Goal: Feedback & Contribution: Contribute content

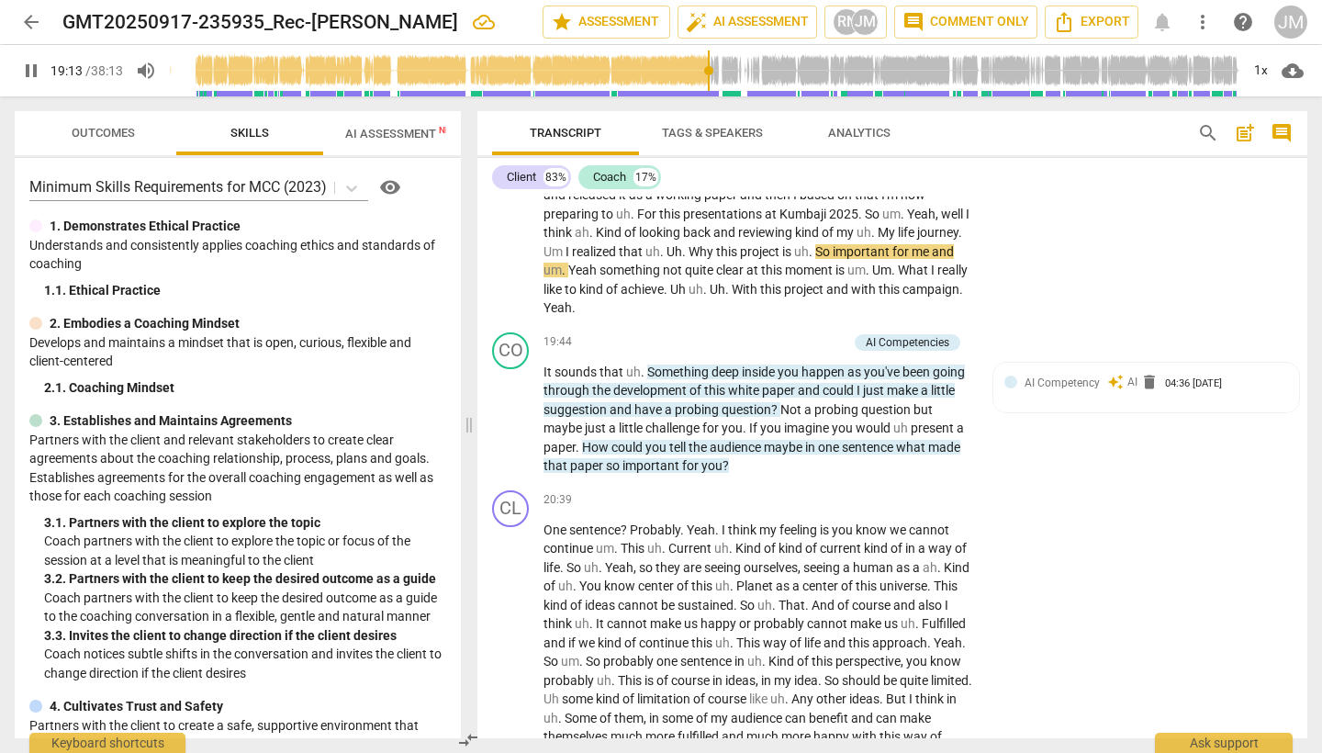
scroll to position [4757, 0]
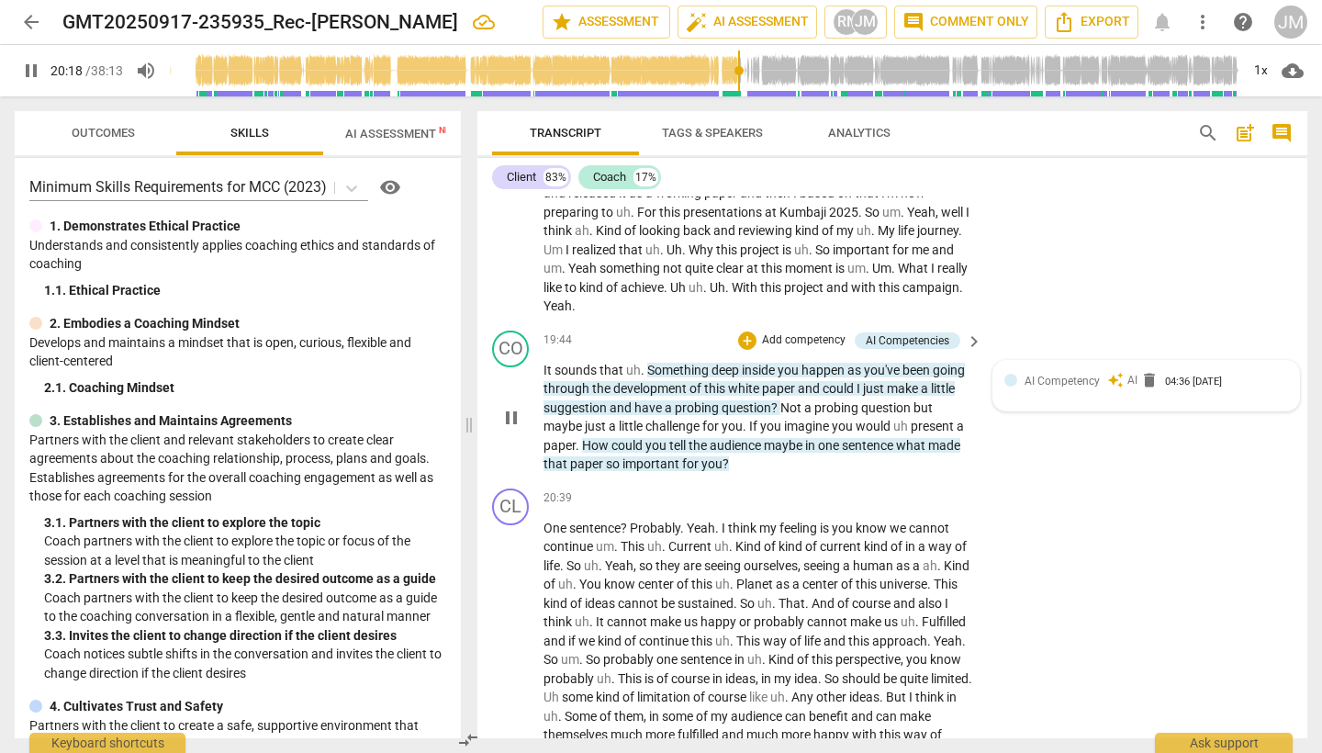
click at [1075, 387] on span "AI Competency" at bounding box center [1062, 381] width 75 height 13
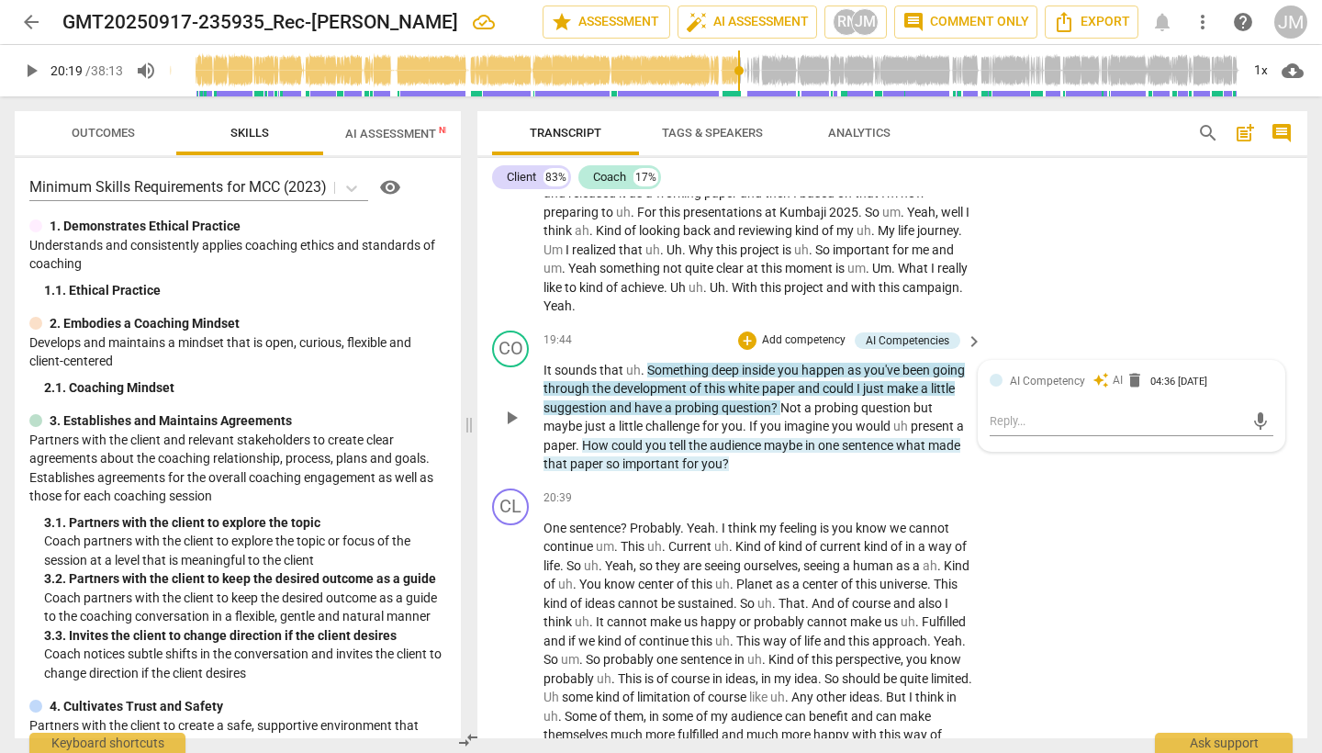
type input "1219"
click at [1030, 424] on textarea at bounding box center [1117, 420] width 254 height 17
type textarea "B"
type textarea "Br"
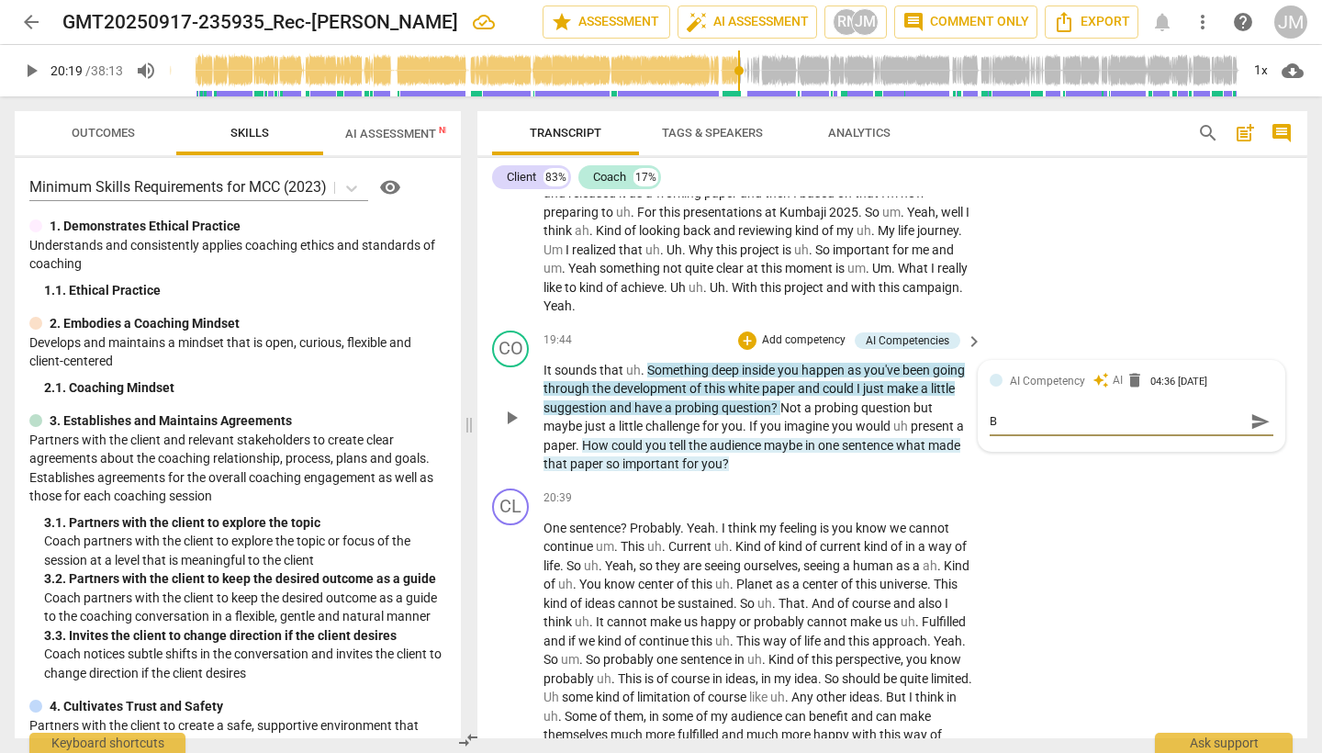
type textarea "Br"
type textarea "Bri"
type textarea "Bril"
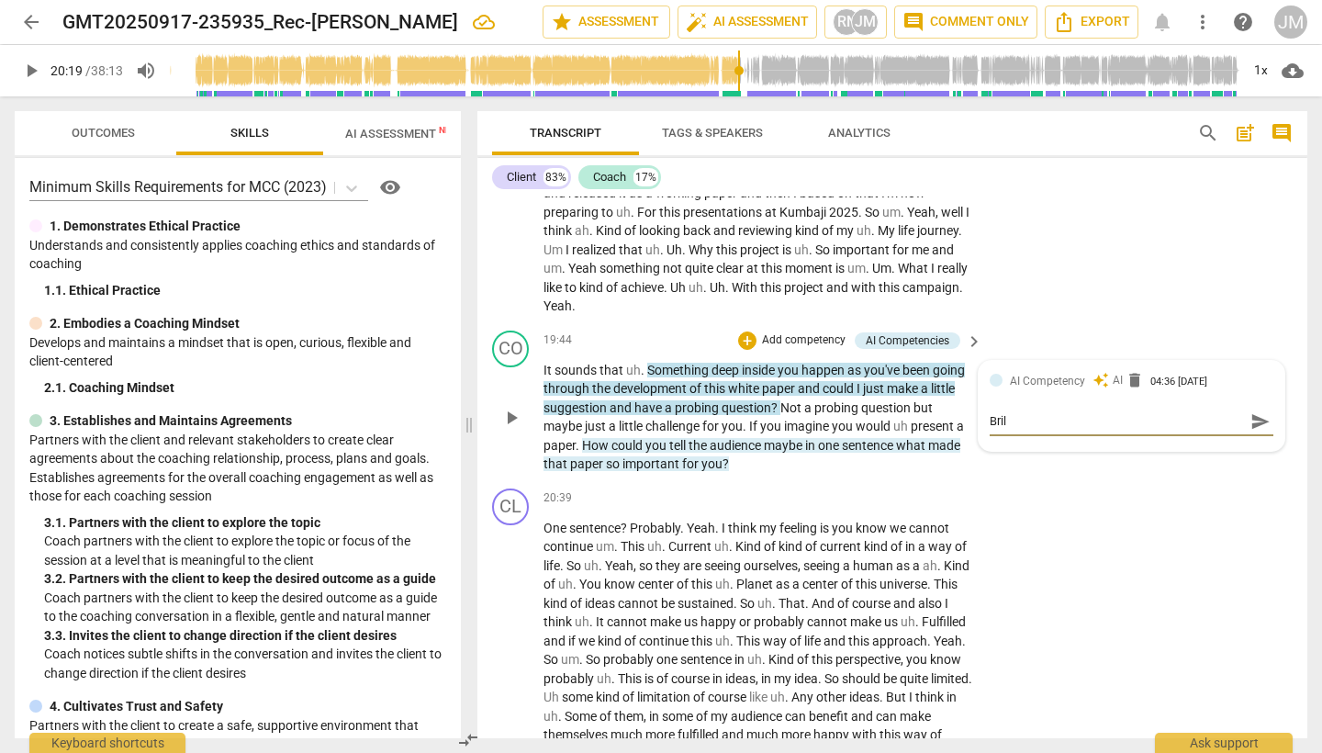
type textarea "[PERSON_NAME]"
type textarea "Brilli"
type textarea "Brillia"
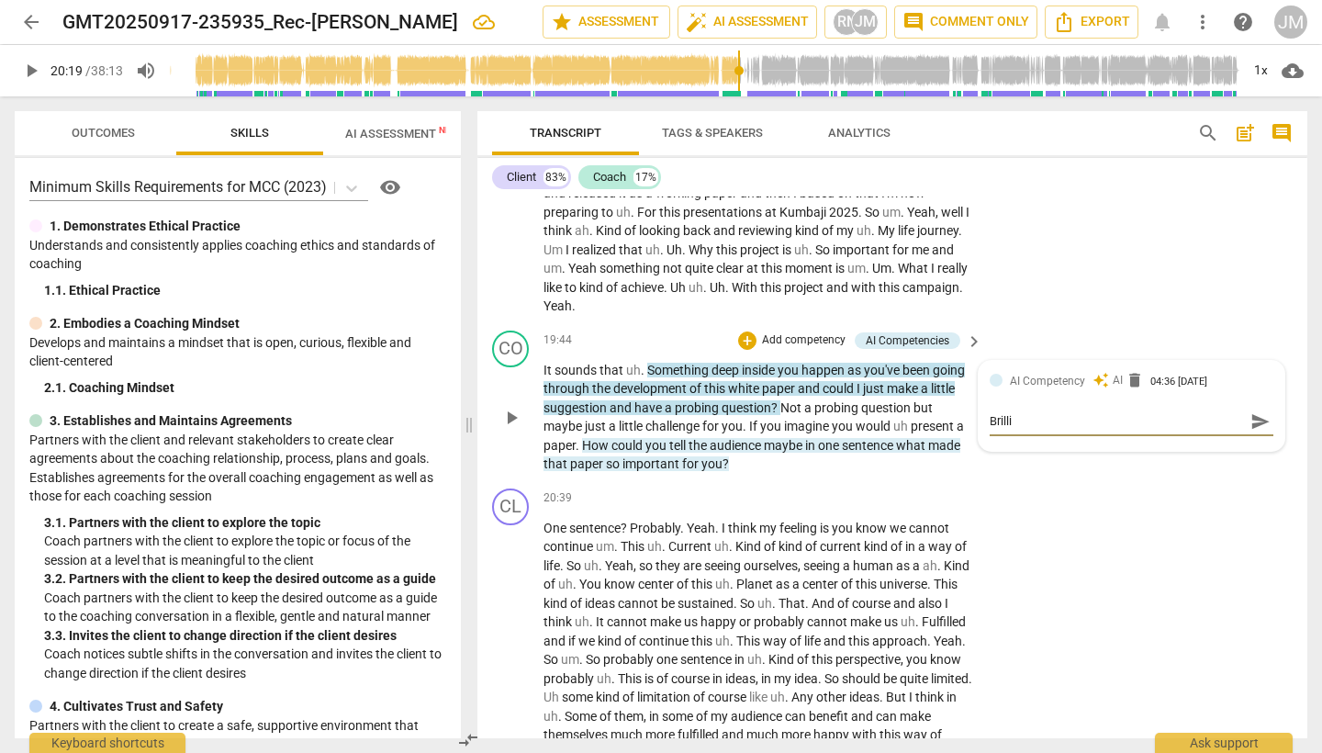
type textarea "Brillia"
type textarea "Brillian"
type textarea "Brilliant"
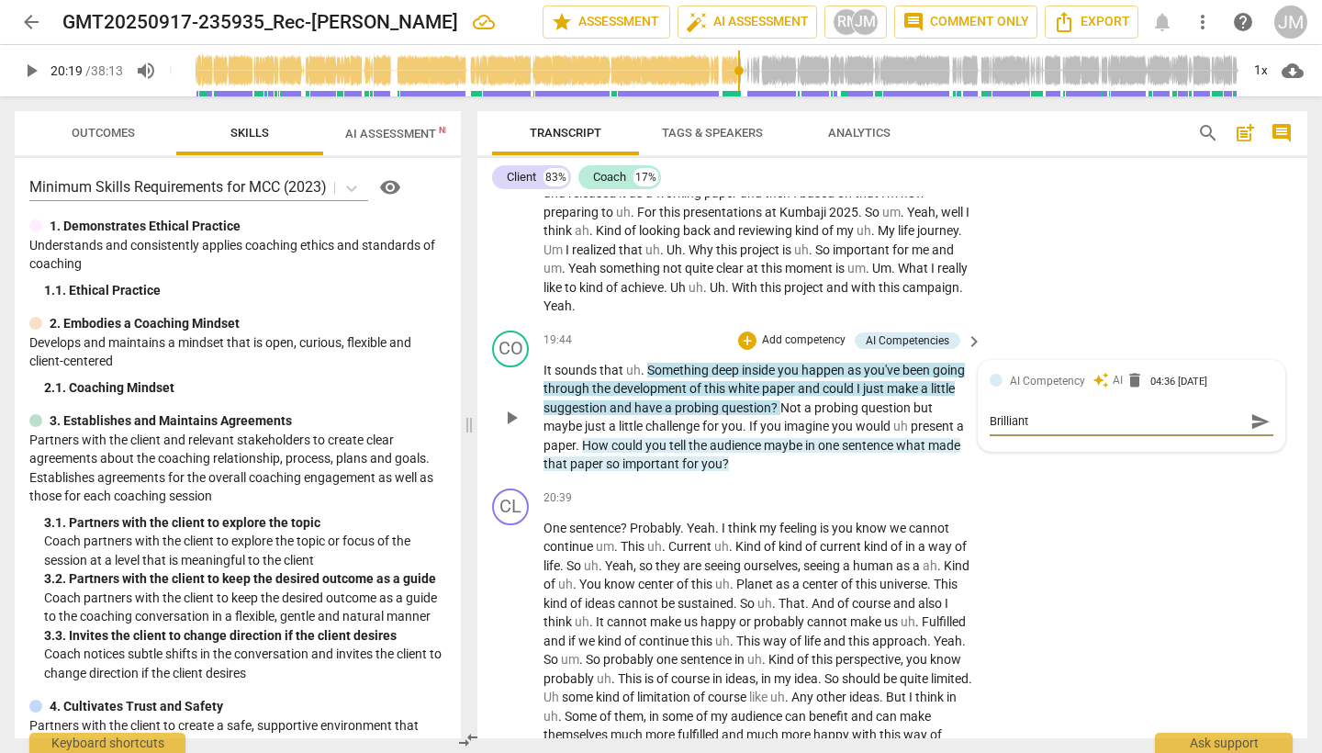
type textarea "Brilliant."
type textarea "Brilliant. C"
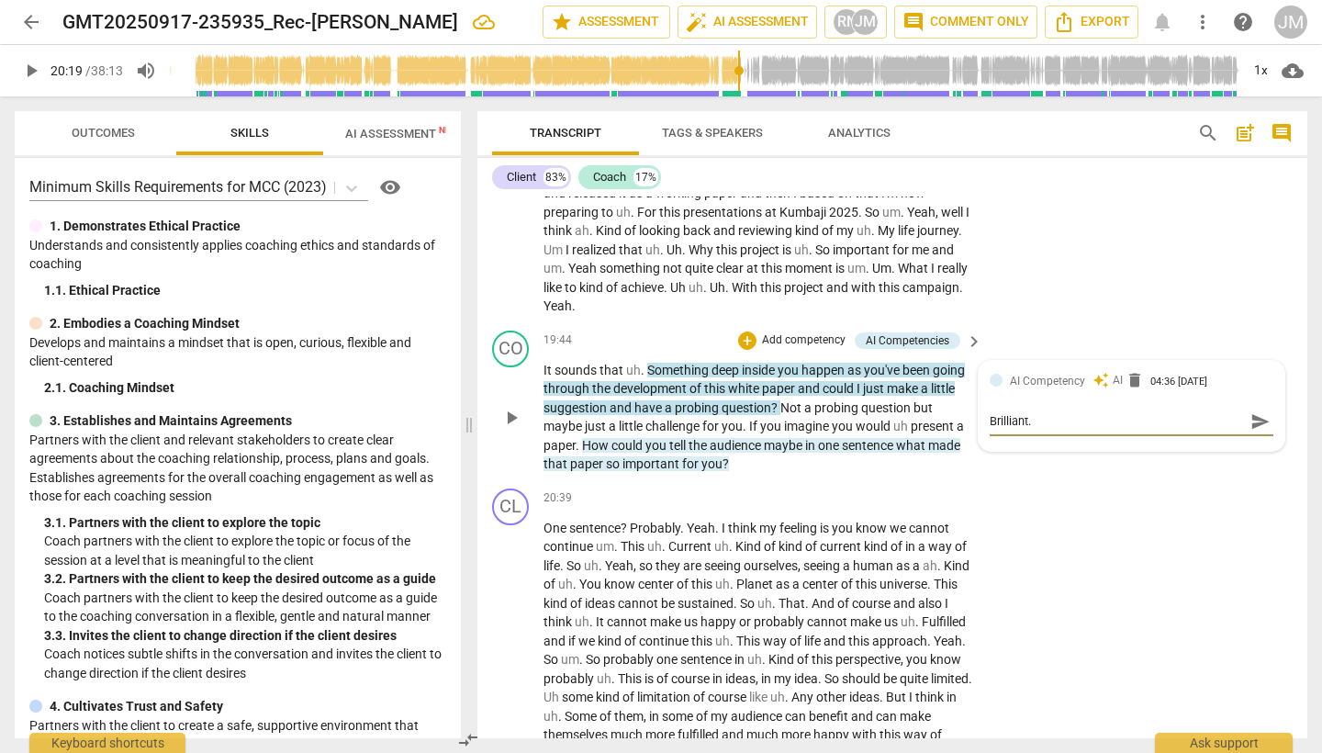
type textarea "Brilliant. C"
type textarea "Brilliant. Ch"
type textarea "Brilliant. Cha"
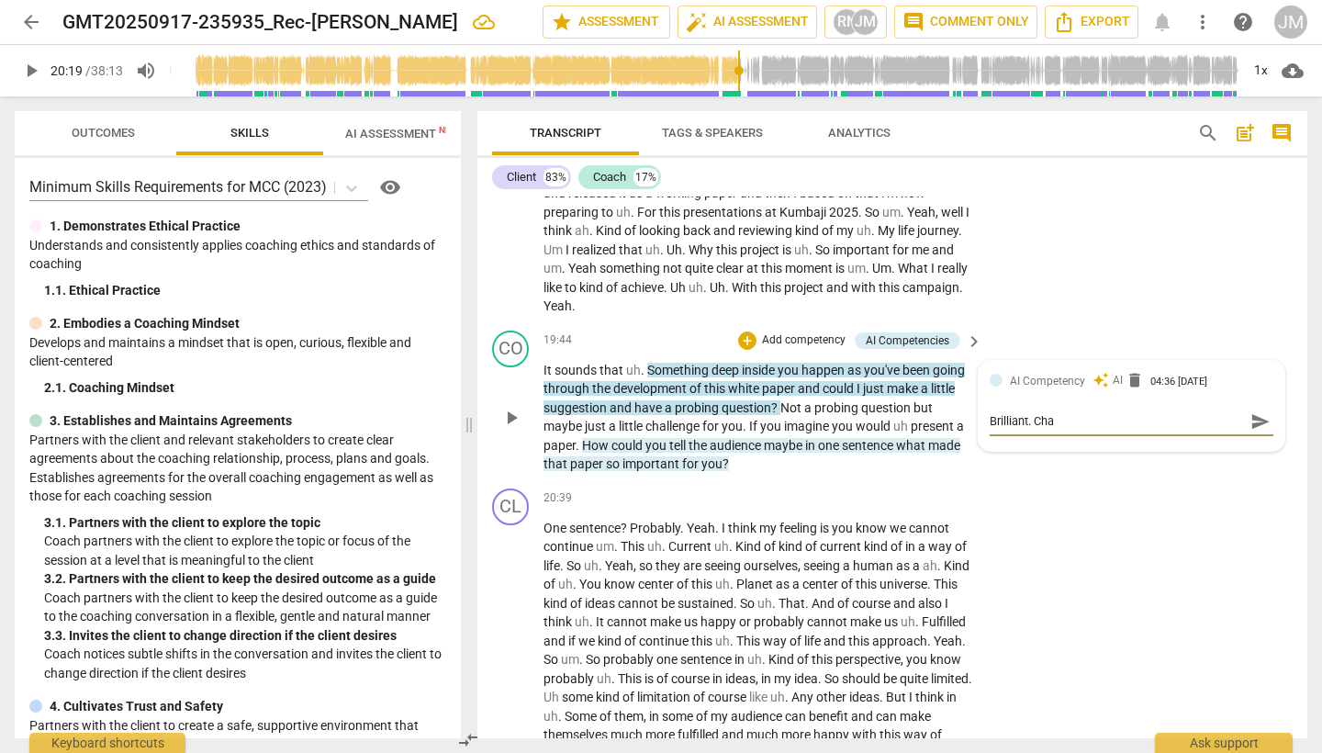
type textarea "Brilliant. Chal"
type textarea "Brilliant. Chall"
type textarea "Brilliant. [GEOGRAPHIC_DATA]"
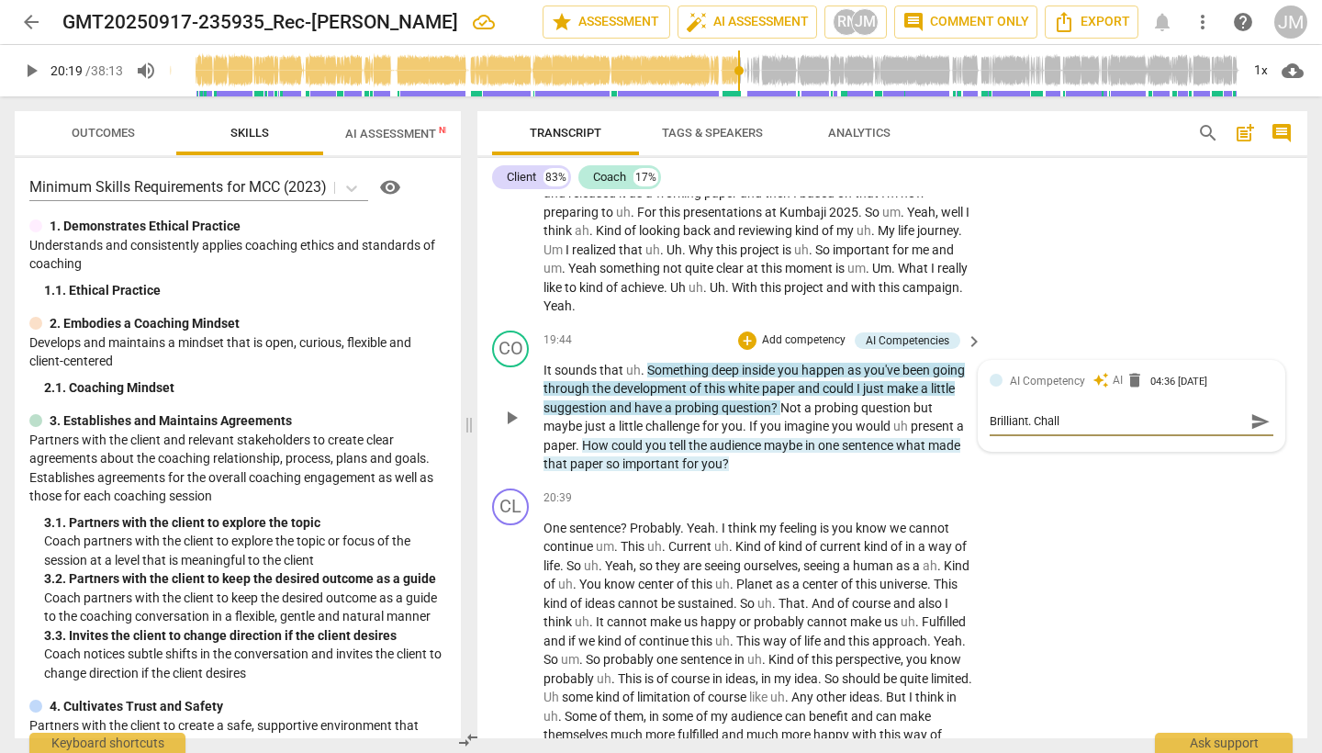
type textarea "Brilliant. [GEOGRAPHIC_DATA]"
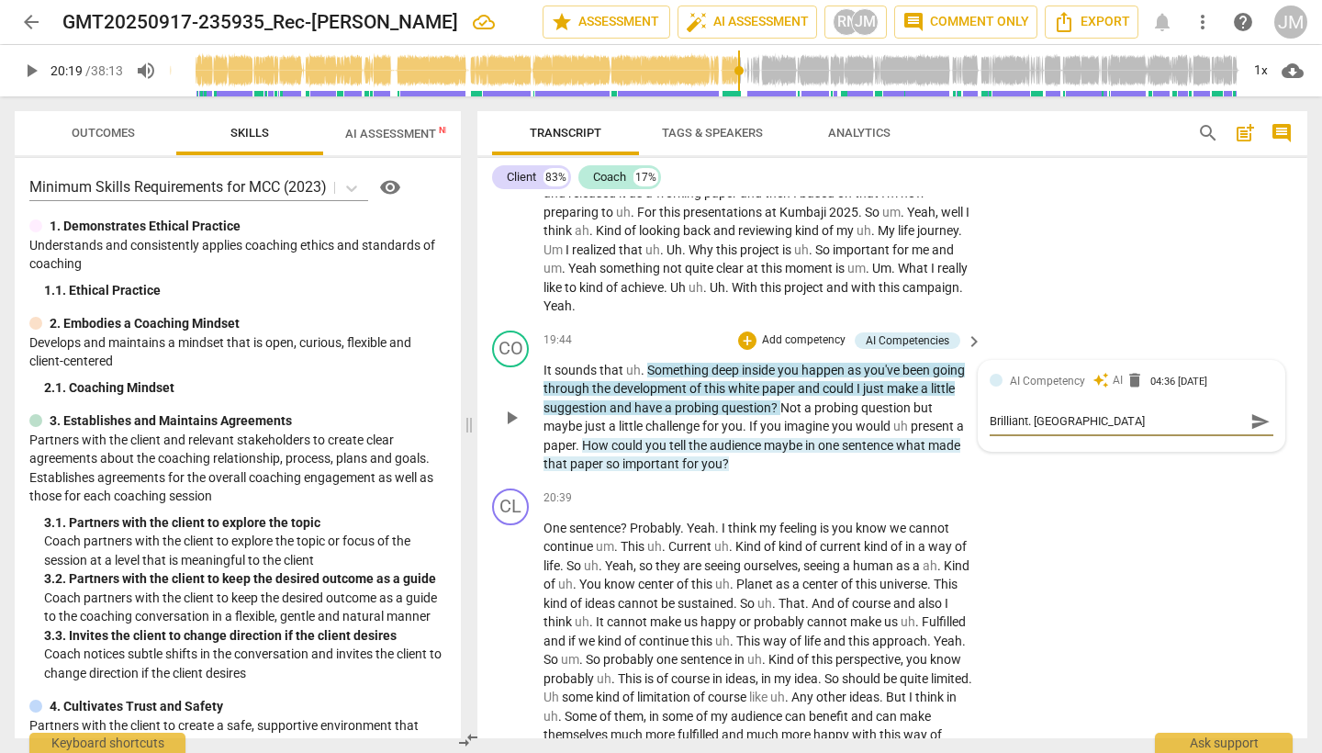
type textarea "Brilliant. [GEOGRAPHIC_DATA]"
type textarea "Brilliant. Challengin"
type textarea "Brilliant. Challenging"
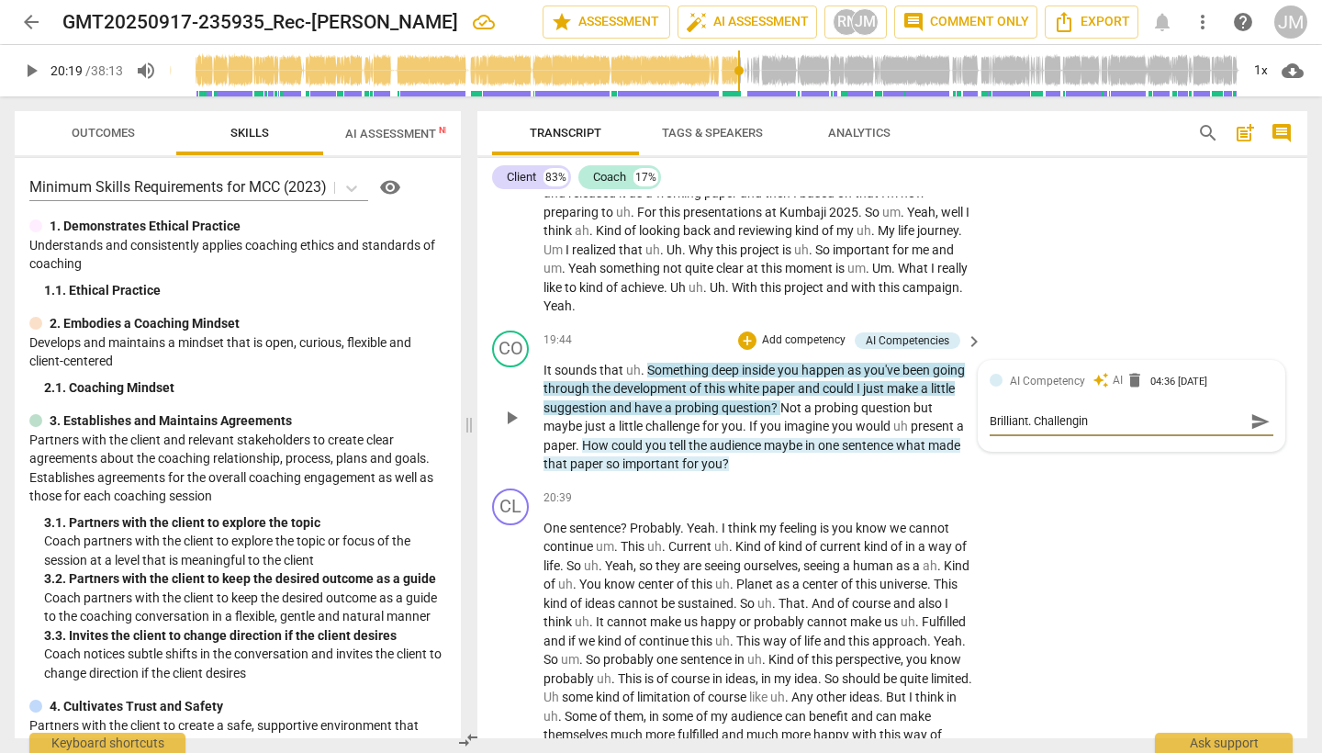
type textarea "Brilliant. Challenging"
type textarea "Brilliant. Challenging Q"
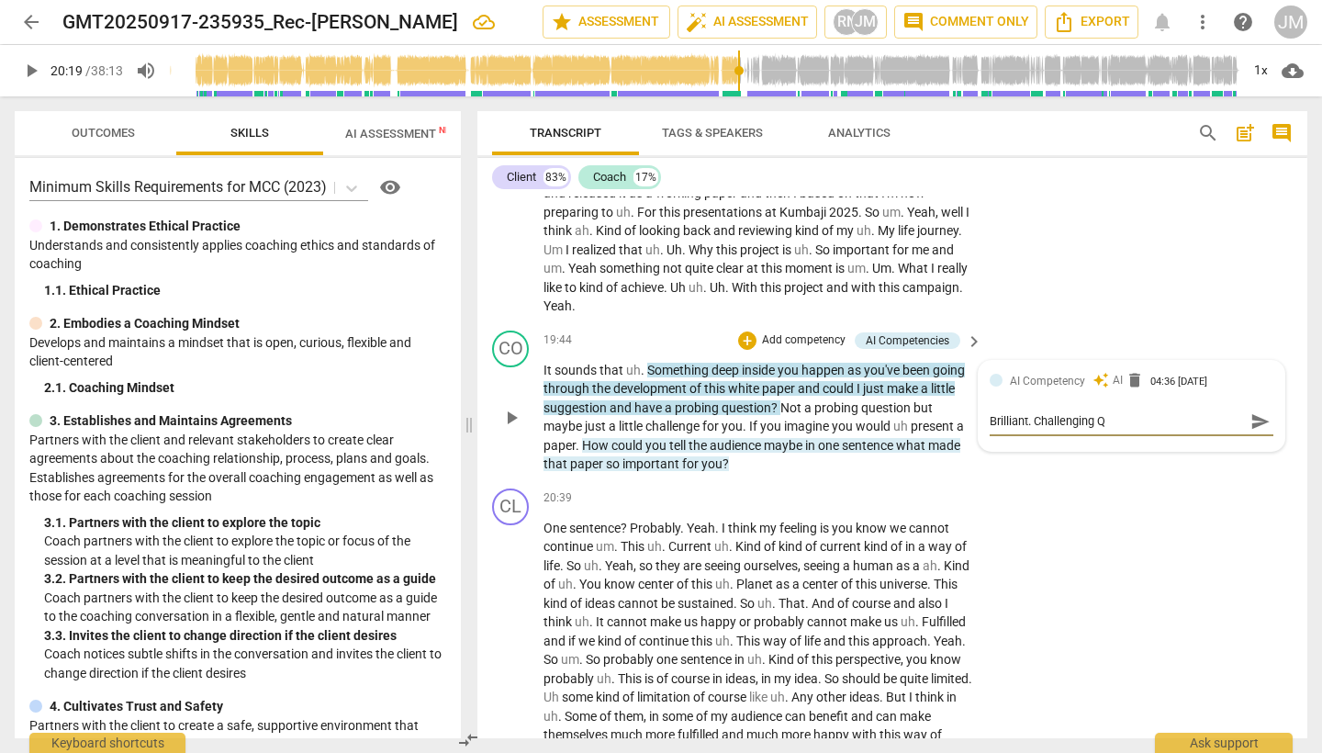
type textarea "Brilliant. Challenging Q"
type textarea "Brilliant. Challenging Q :"
type textarea "Brilliant. Challenging Q :)"
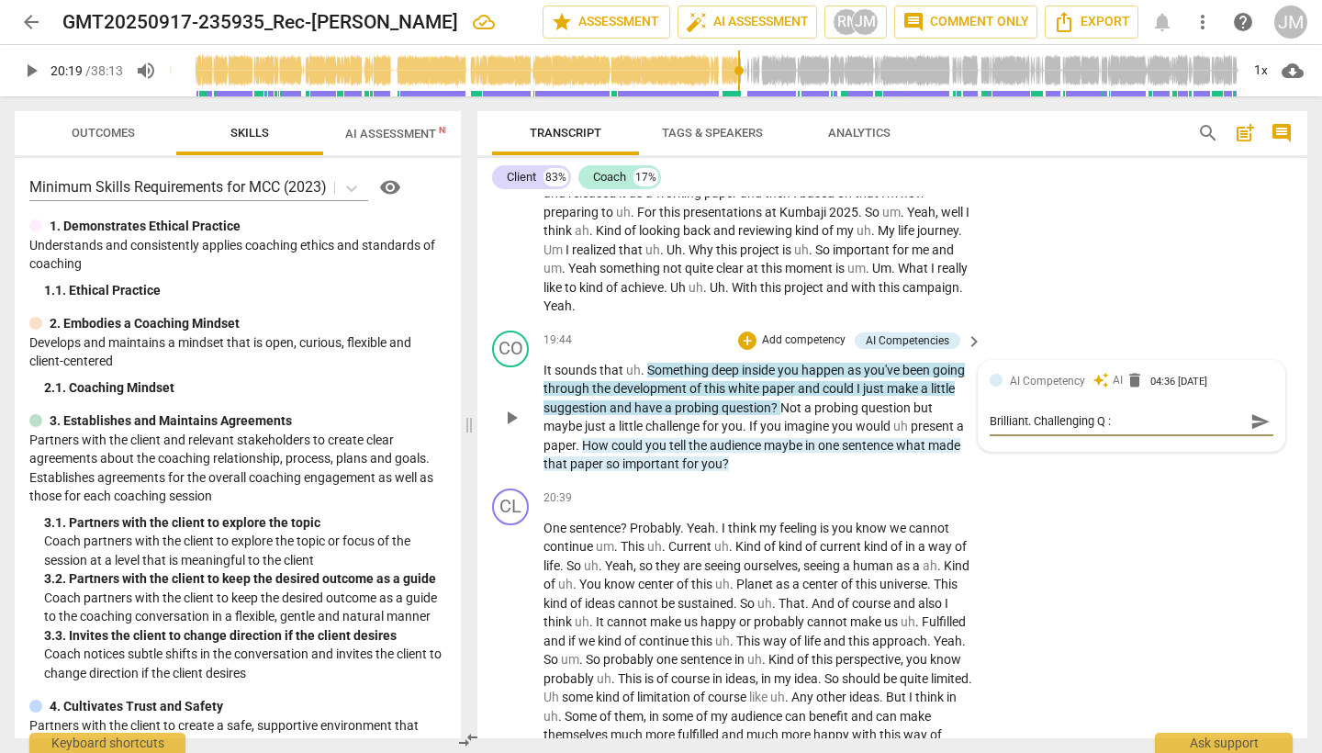
type textarea "Brilliant. Challenging Q :)"
type textarea "Brilliant. Challenging Q :) l"
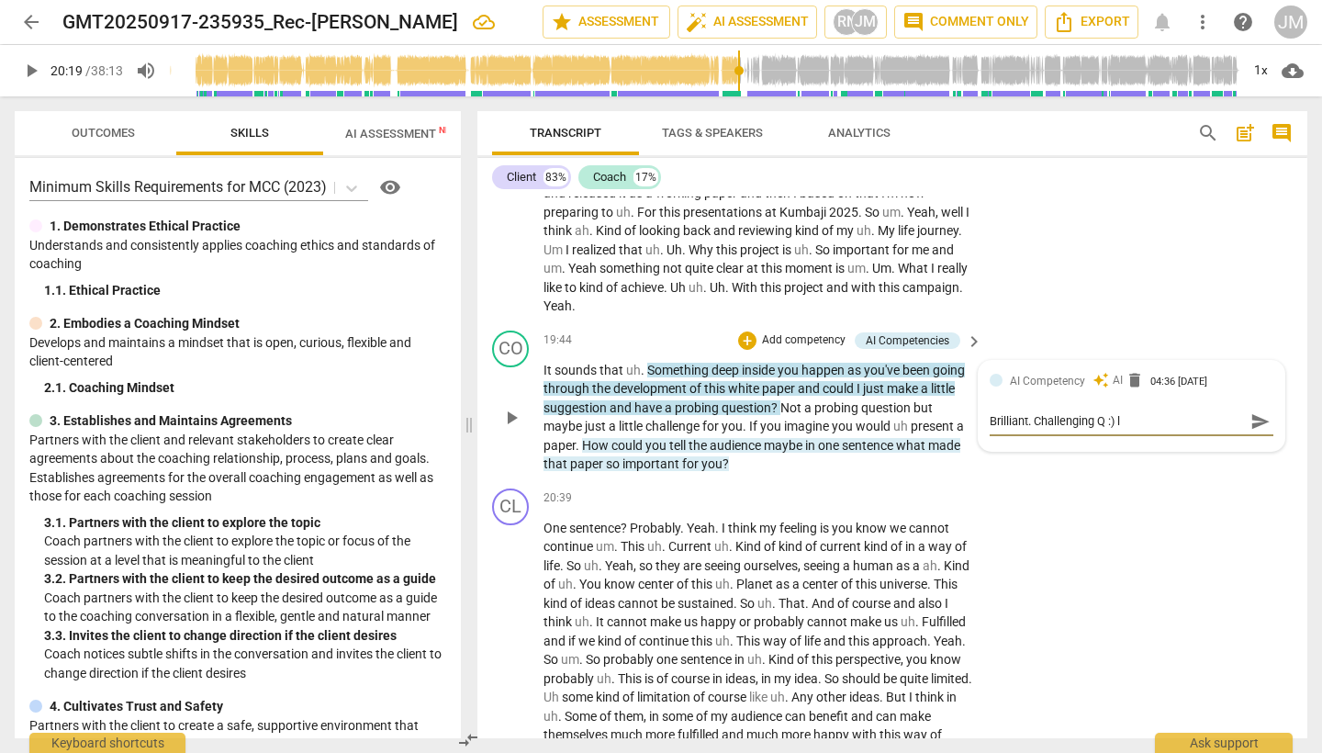
type textarea "Brilliant. Challenging Q :) lo"
type textarea "Brilliant. Challenging Q :) loo"
type textarea "Brilliant. Challenging Q :) loon"
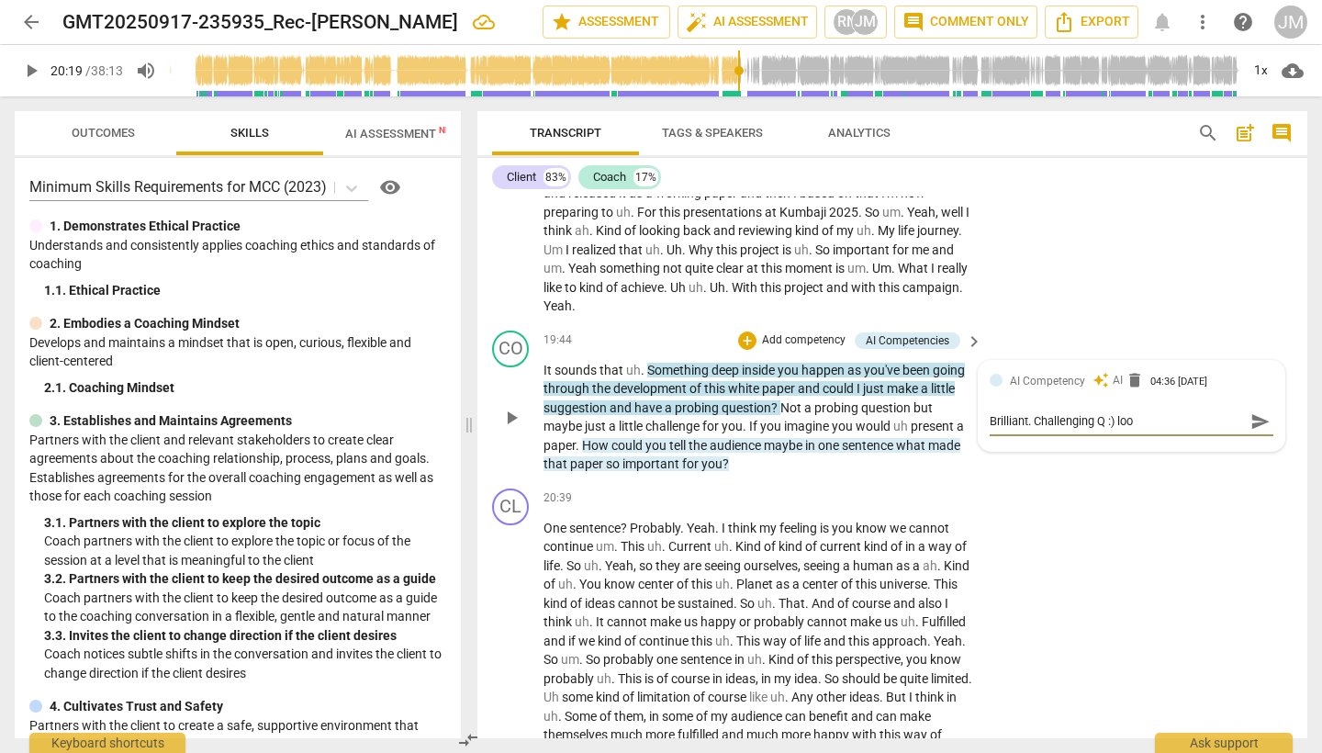
type textarea "Brilliant. Challenging Q :) loon"
type textarea "Brilliant. Challenging Q :) loong"
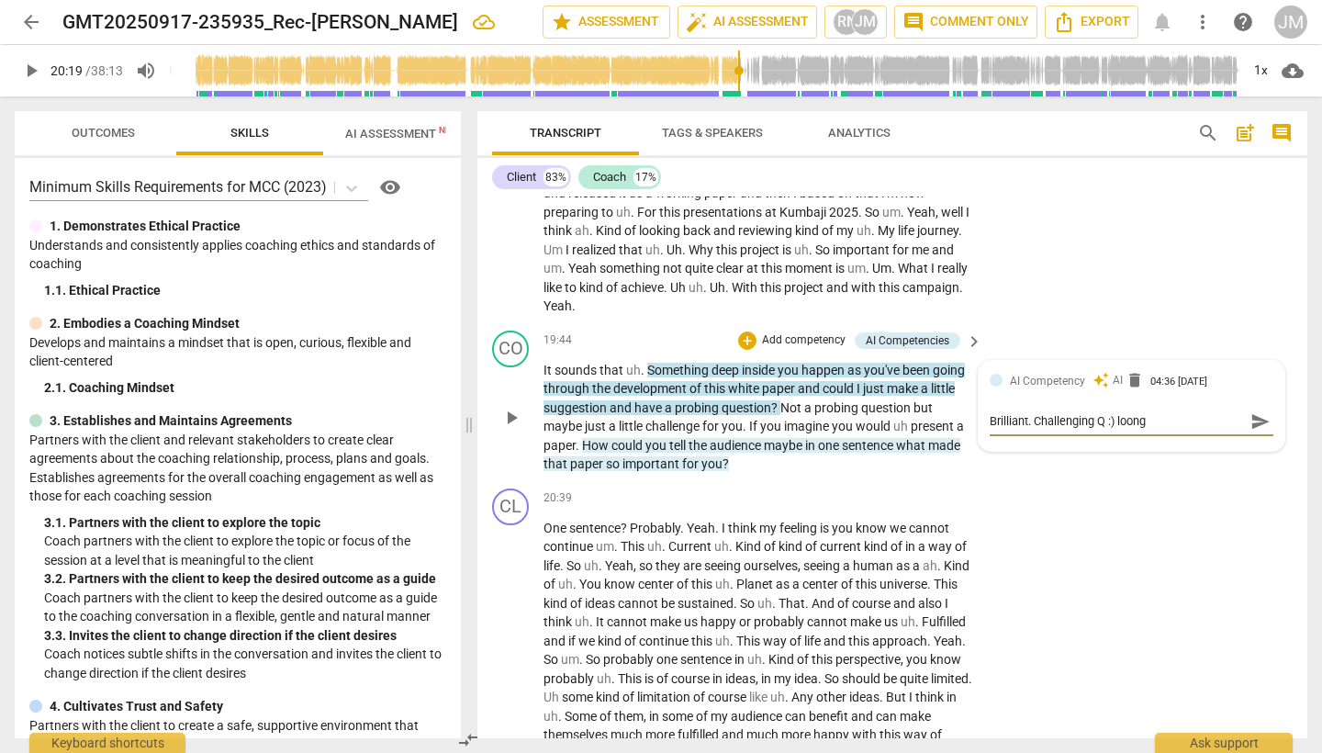
type textarea "Brilliant. Challenging Q :) loong s"
type textarea "Brilliant. Challenging Q :) loong si"
type textarea "Brilliant. Challenging Q :) loong sil"
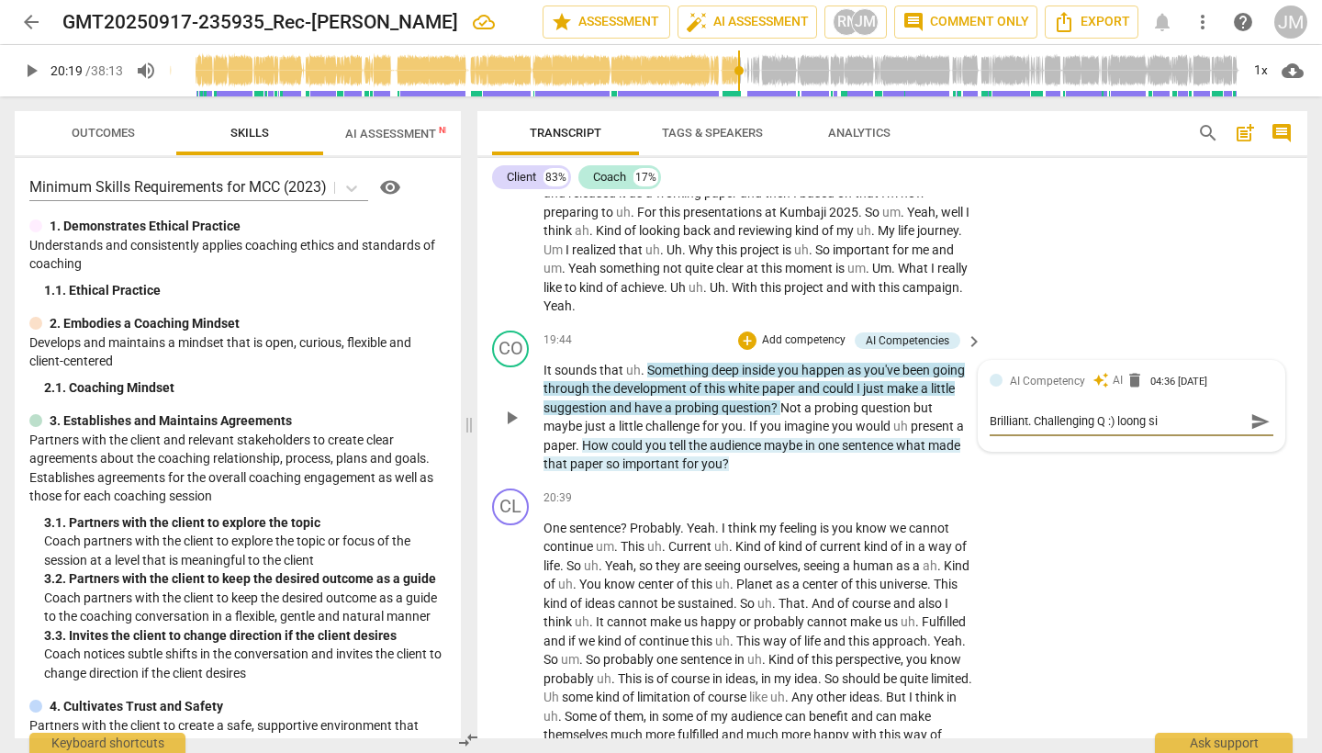
type textarea "Brilliant. Challenging Q :) loong sil"
type textarea "Brilliant. Challenging Q :) loong sile"
type textarea "Brilliant. Challenging Q :) loong silen"
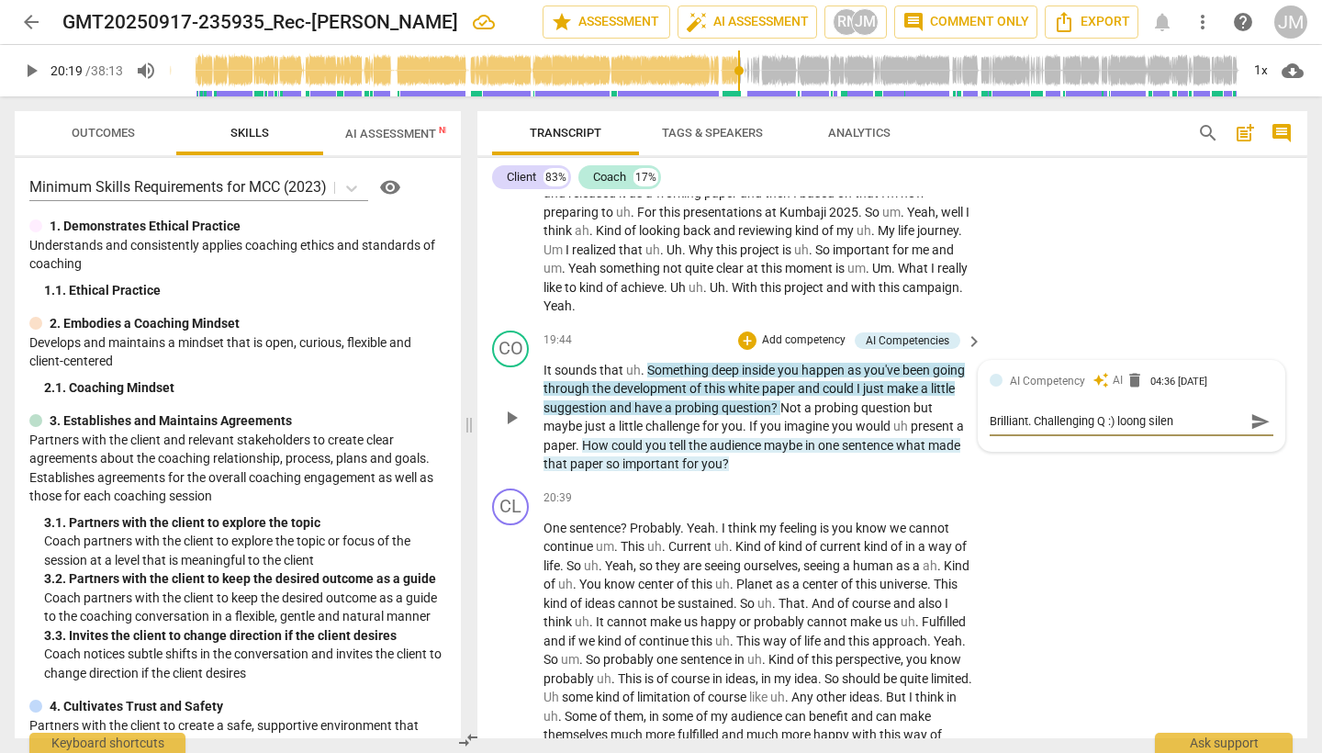
type textarea "Brilliant. Challenging Q :) loong silenc"
type textarea "Brilliant. Challenging Q :) loong silence"
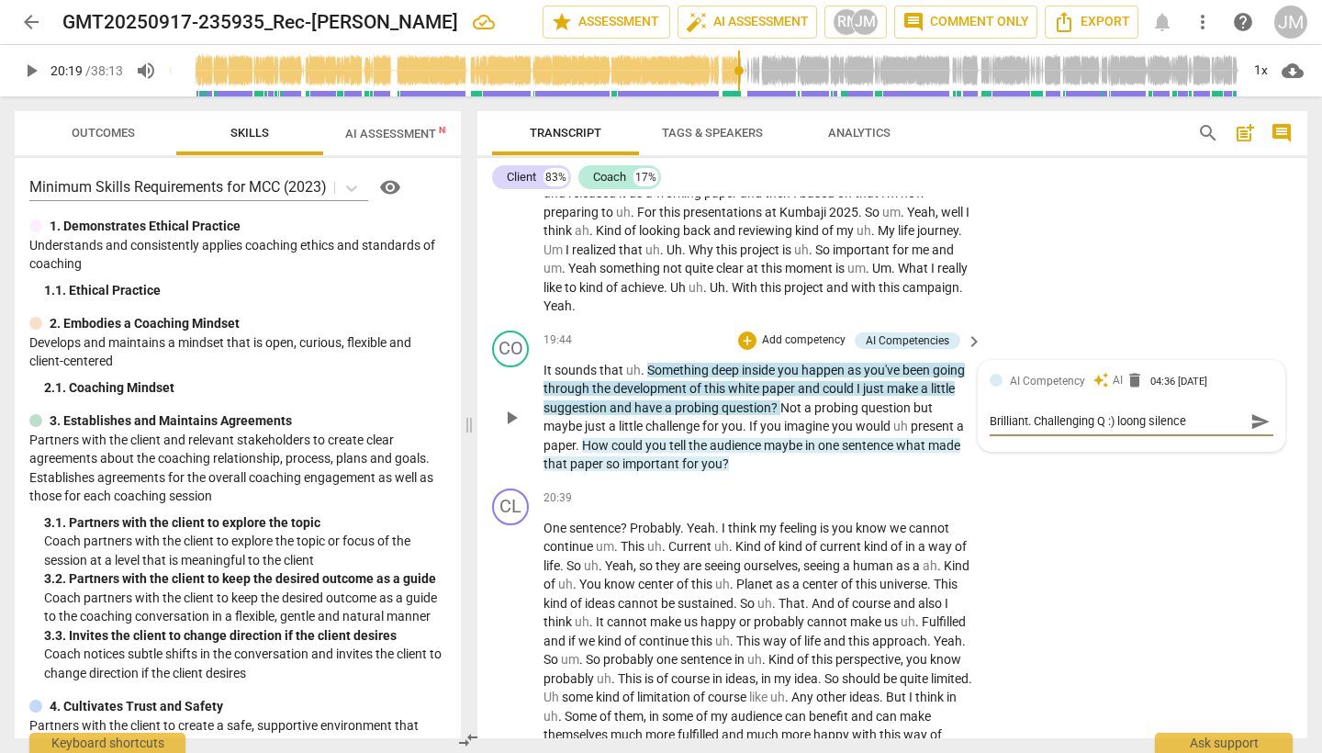
type textarea "Brilliant. Challenging Q :) loong silence"
type textarea "Brilliant. Challenging Q :) loong silence a"
type textarea "Brilliant. Challenging Q :) loong silence af"
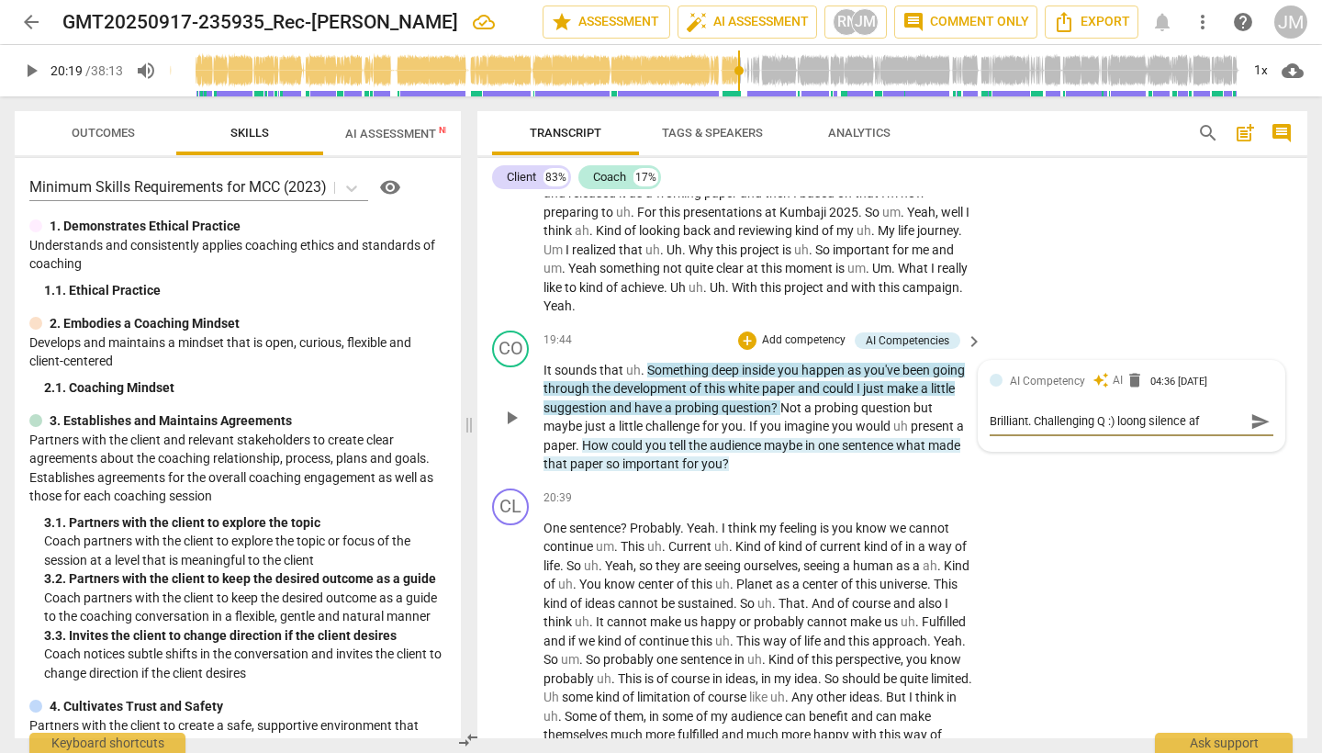
type textarea "Brilliant. Challenging Q :) loong silence aft"
type textarea "Brilliant. Challenging Q :) loong silence afte"
type textarea "Brilliant. Challenging Q :) loong silence after"
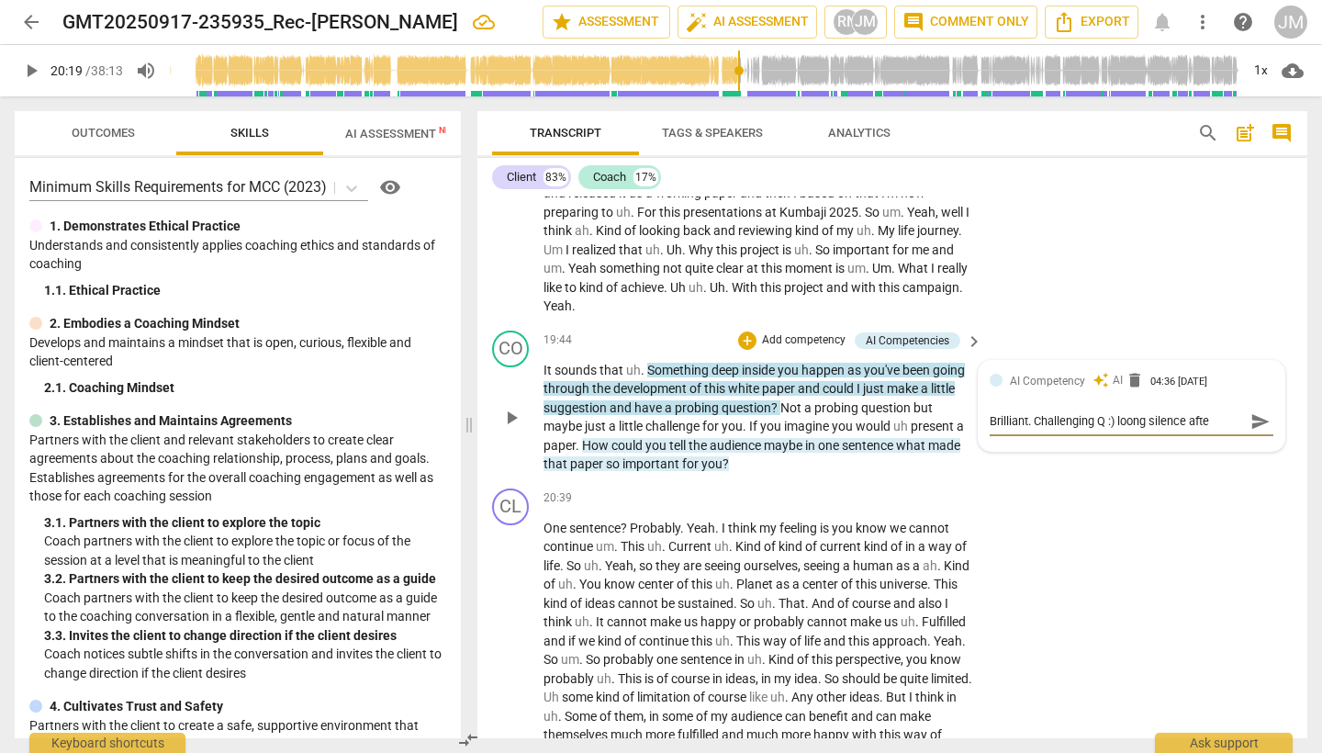
type textarea "Brilliant. Challenging Q :) loong silence after"
type textarea "Brilliant. Challenging Q :) loong silence afterw"
type textarea "Brilliant. Challenging Q :) loong silence afterwa"
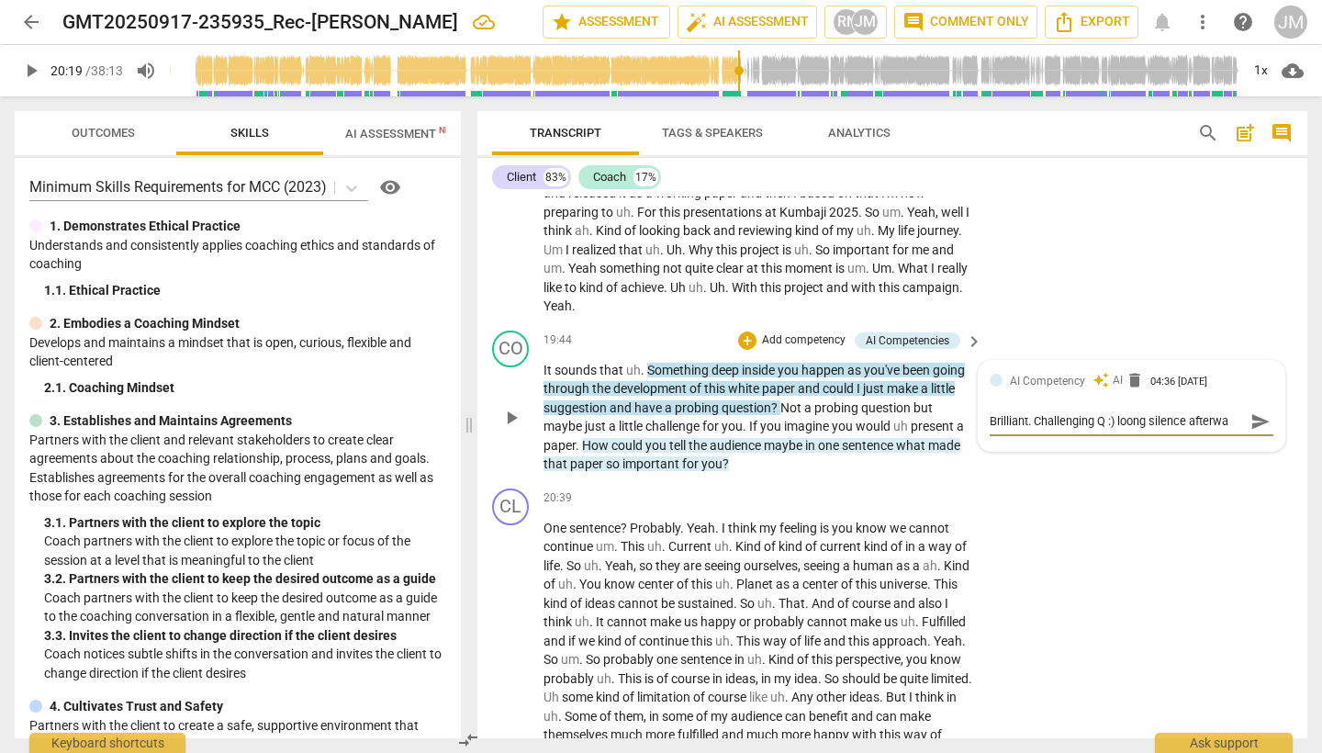
type textarea "Brilliant. Challenging Q :) loong silence afterwar"
type textarea "Brilliant. Challenging Q :) loong silence afterward"
type textarea "Brilliant. Challenging Q :) loong silence afterwards"
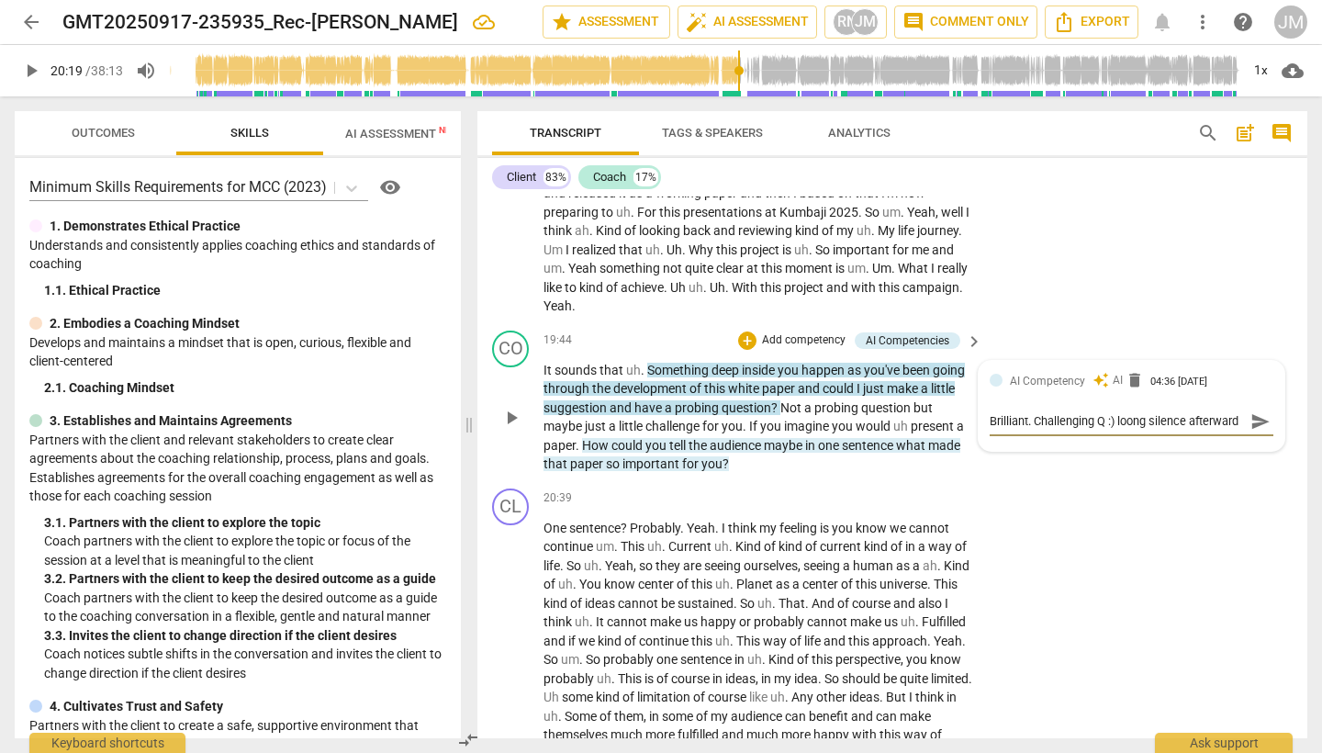
type textarea "Brilliant. Challenging Q :) loong silence afterwards"
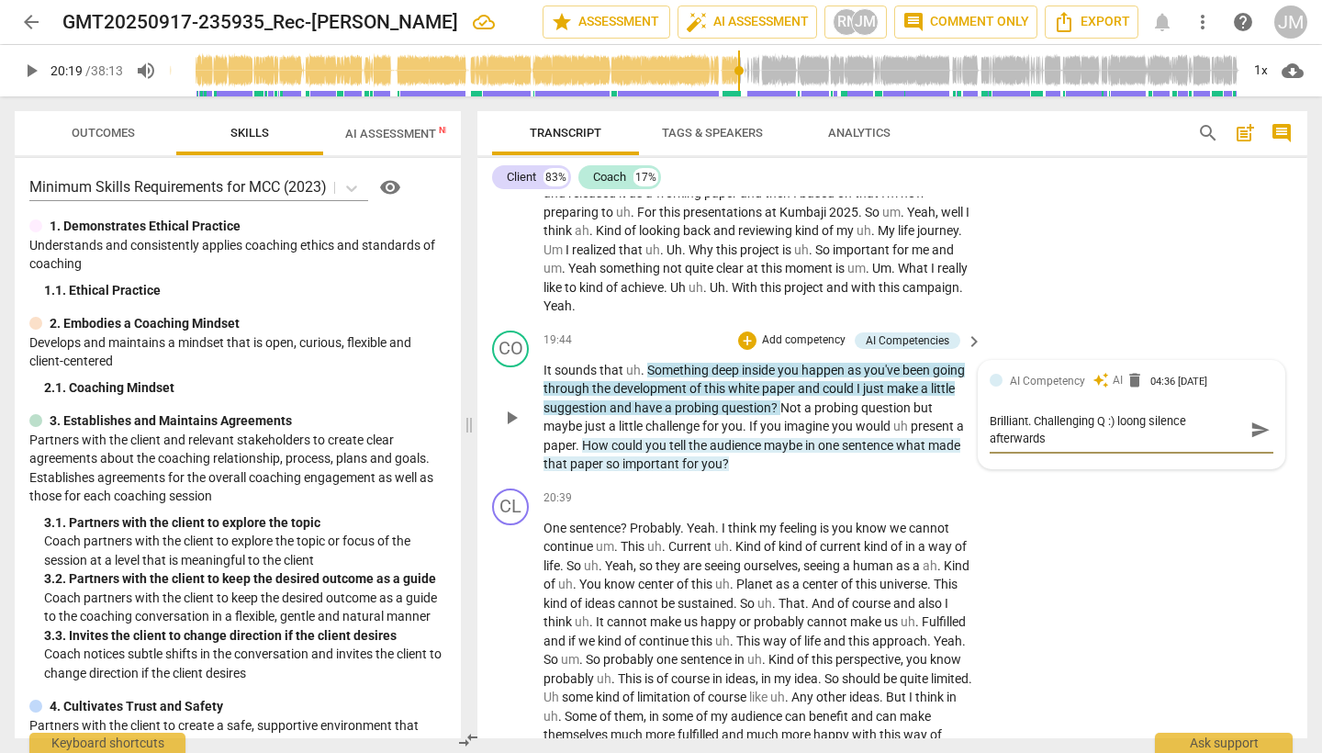
type textarea "Brilliant. Challenging Q :) loong silence afterwards"
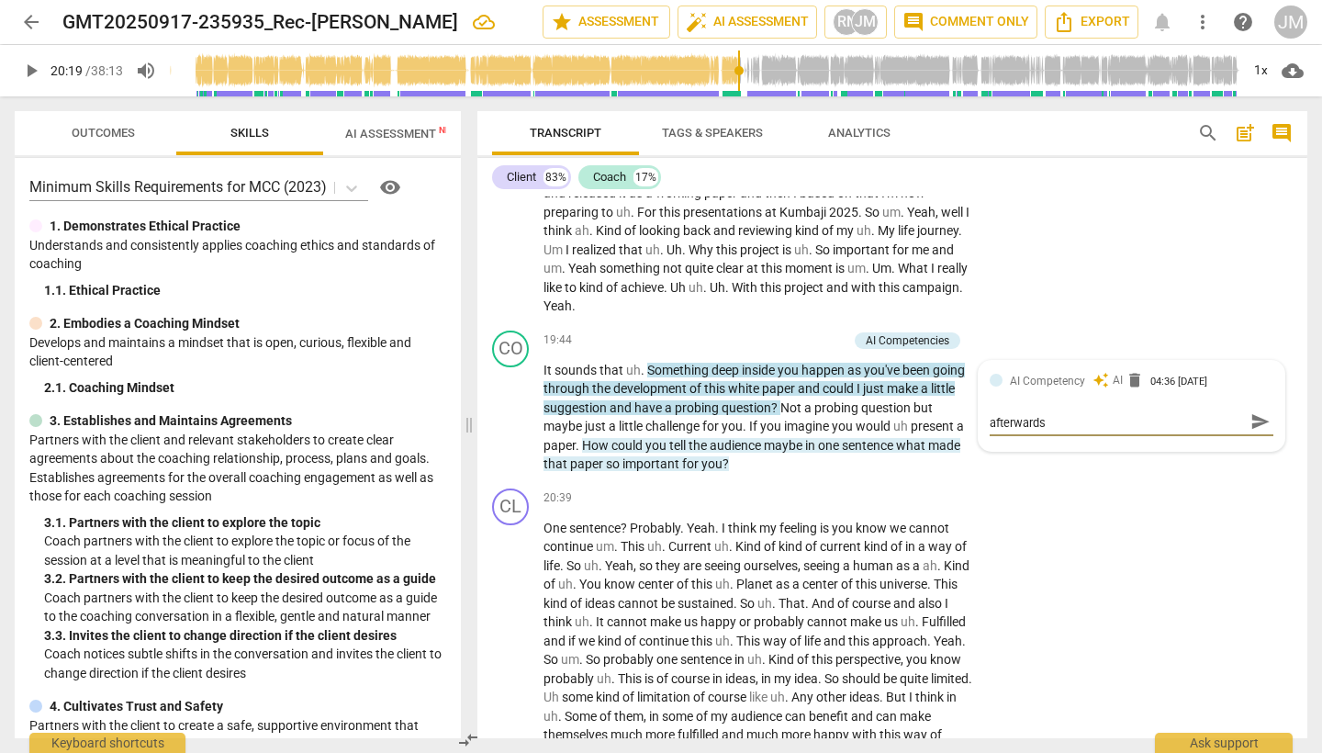
click at [1086, 296] on div "CL play_arrow pause 15:59 + Add competency keyboard_arrow_right Yeah . So then …" at bounding box center [892, 19] width 830 height 610
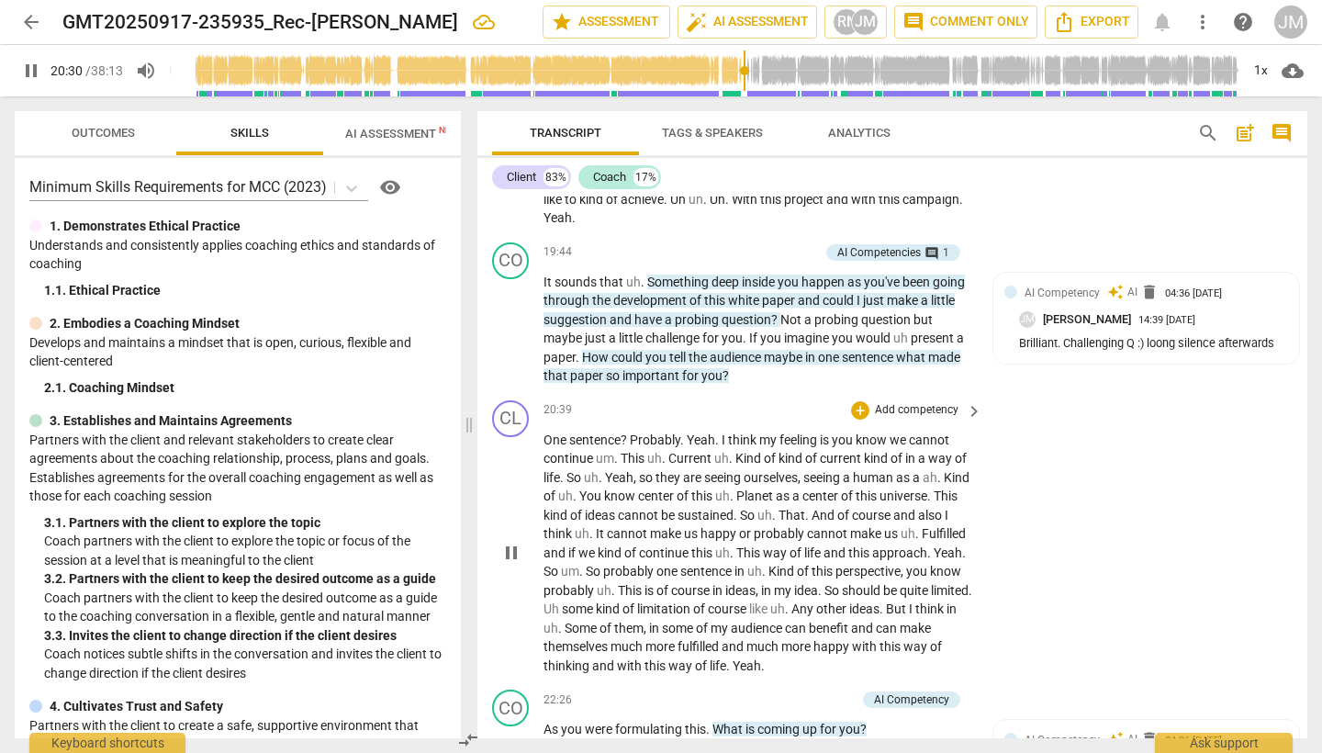
scroll to position [4844, 0]
click at [1167, 346] on p "Brilliant. Challenging Q :) loong silence afterwards" at bounding box center [1153, 345] width 269 height 17
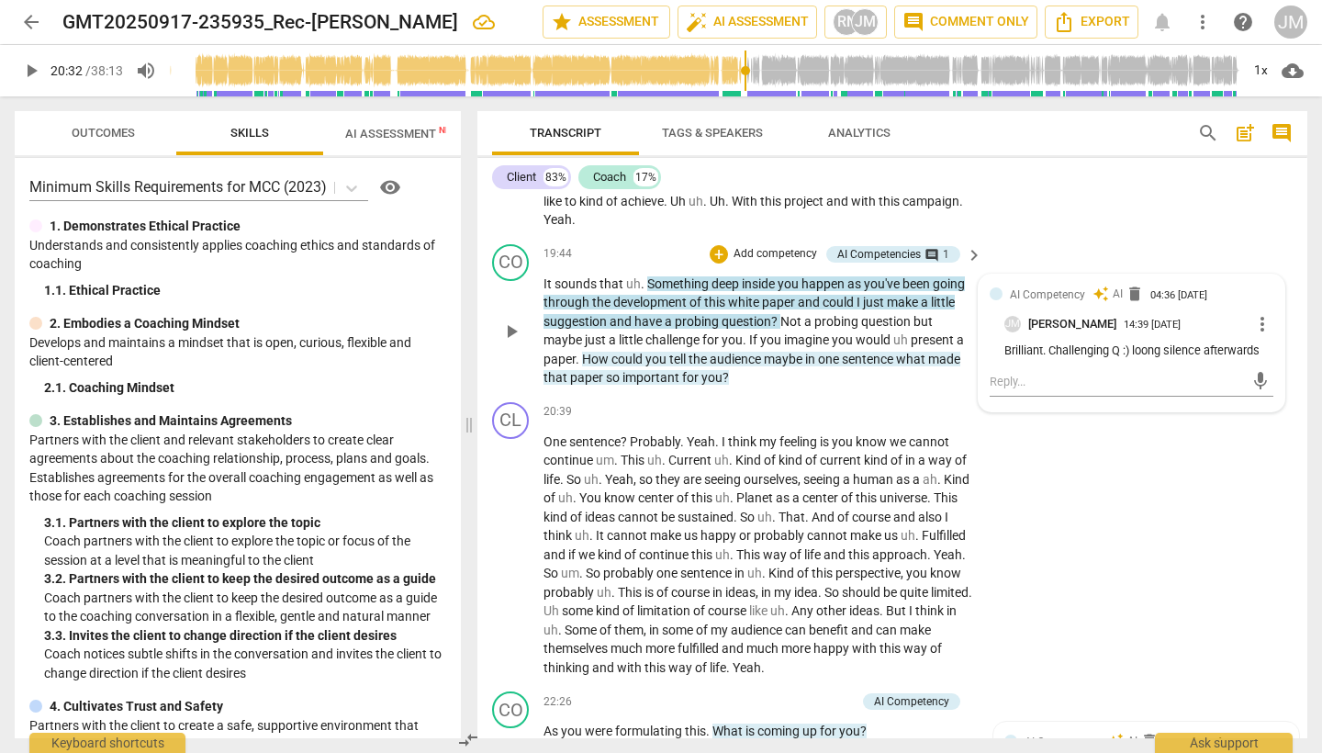
type input "1233"
click at [1133, 349] on p "Brilliant. Challenging Q :) loong silence afterwards" at bounding box center [1138, 350] width 269 height 17
click at [1130, 349] on p "Brilliant. Challenging Q :) loong silence afterwards" at bounding box center [1138, 350] width 269 height 17
click at [1037, 382] on textarea at bounding box center [1117, 381] width 254 height 17
type textarea "W"
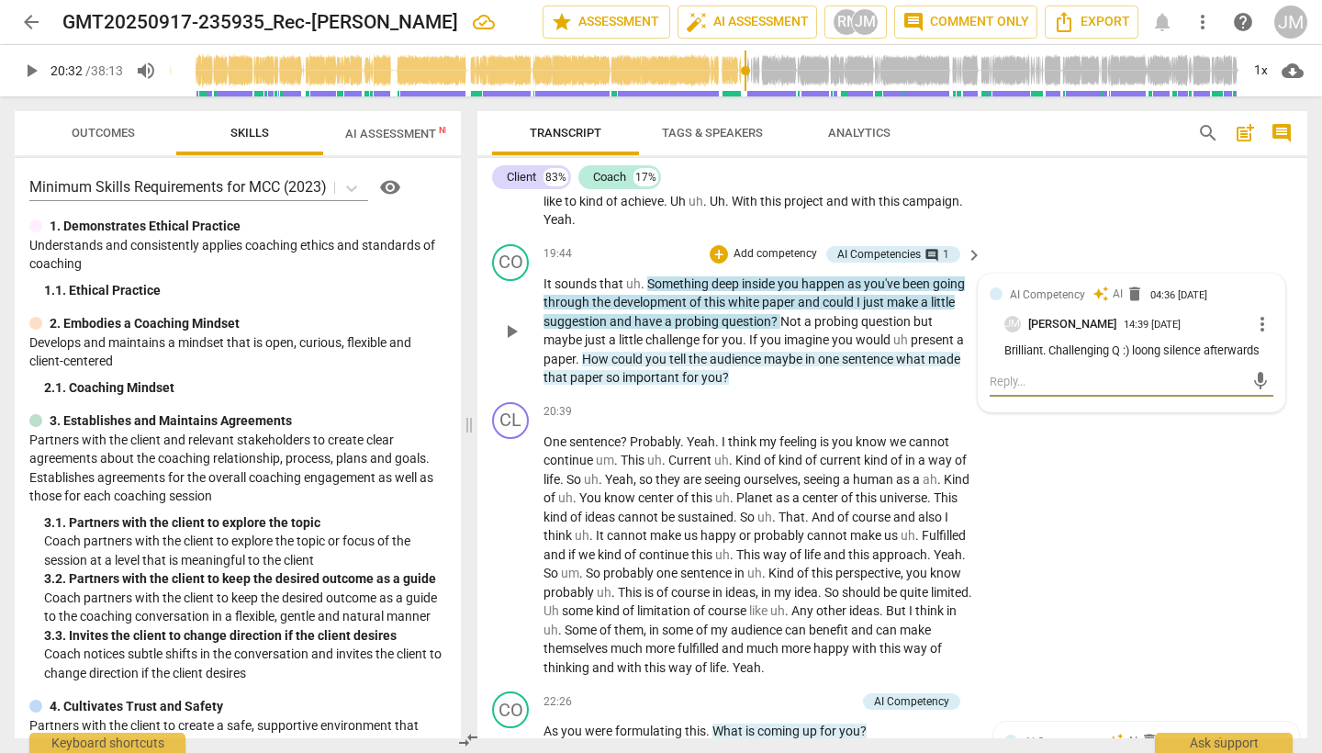
type textarea "W"
type textarea "Wo"
type textarea "Wou"
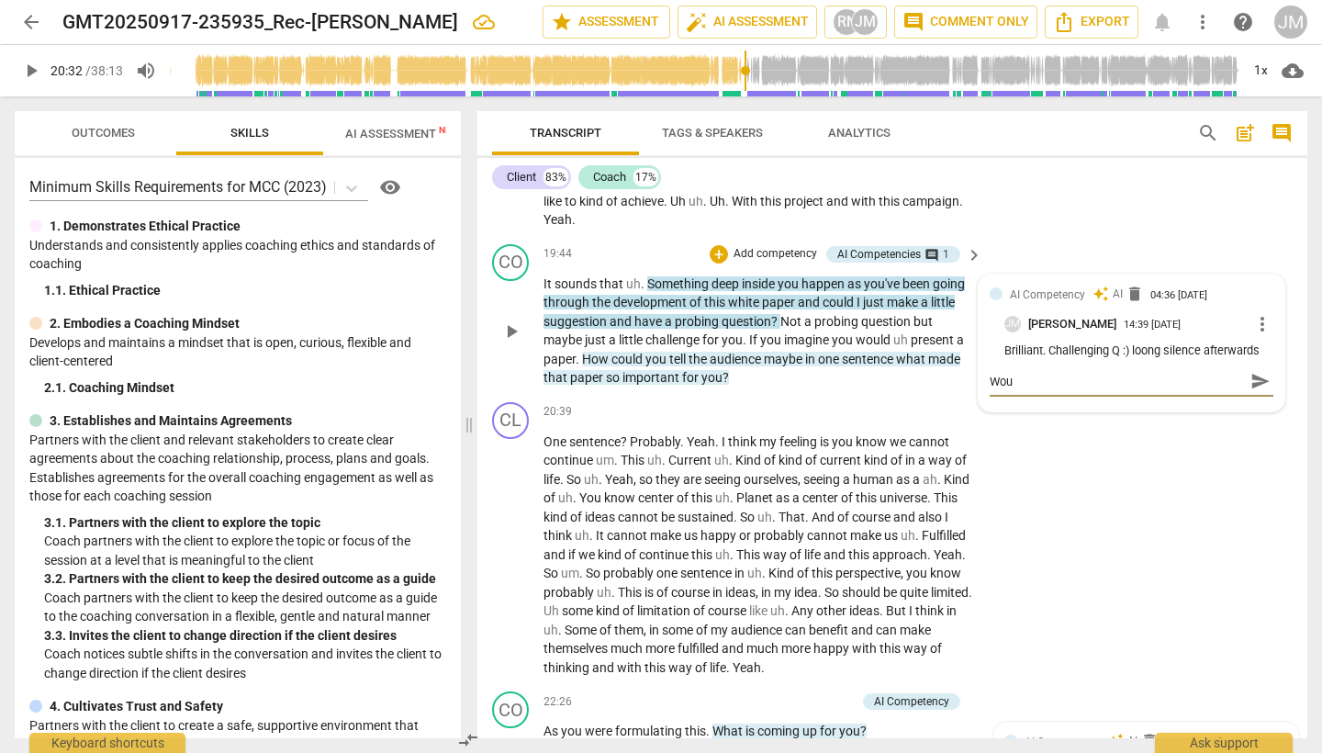
type textarea "Woul"
type textarea "Would"
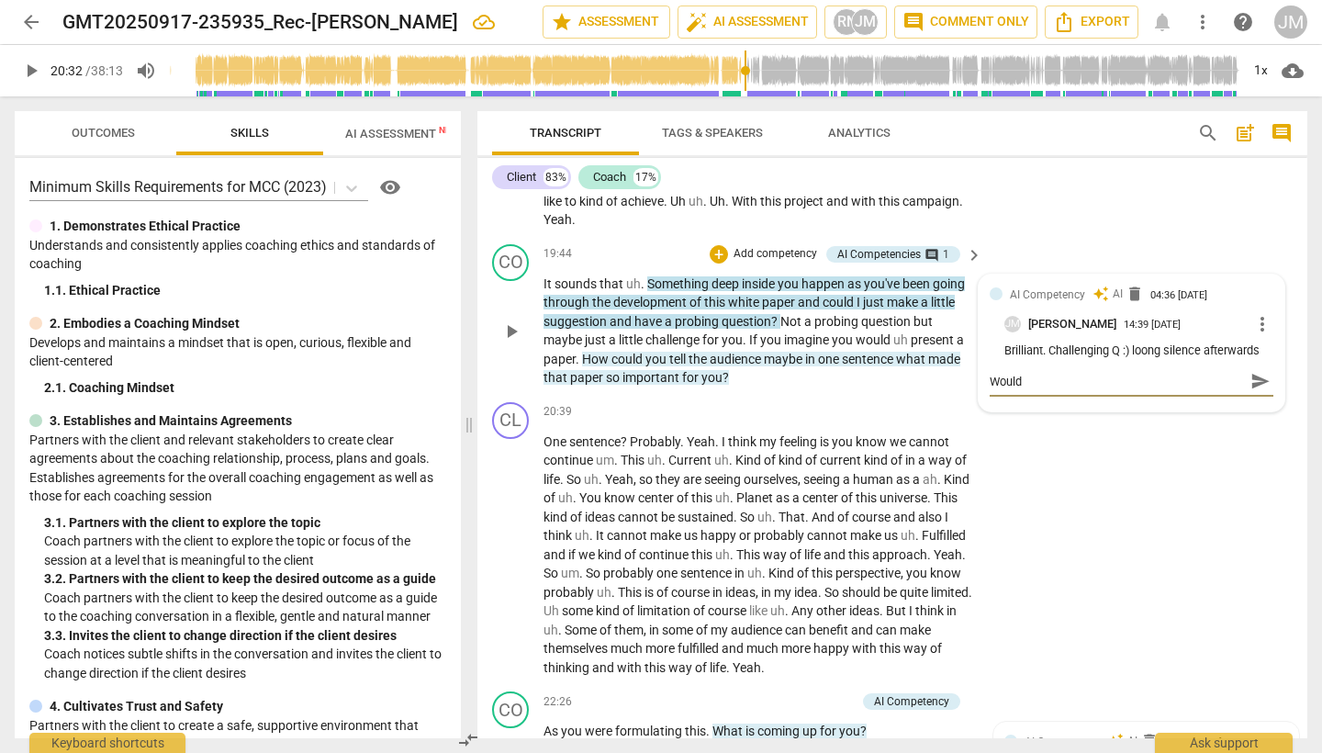
type textarea "Would"
type textarea "Would b"
type textarea "Would be"
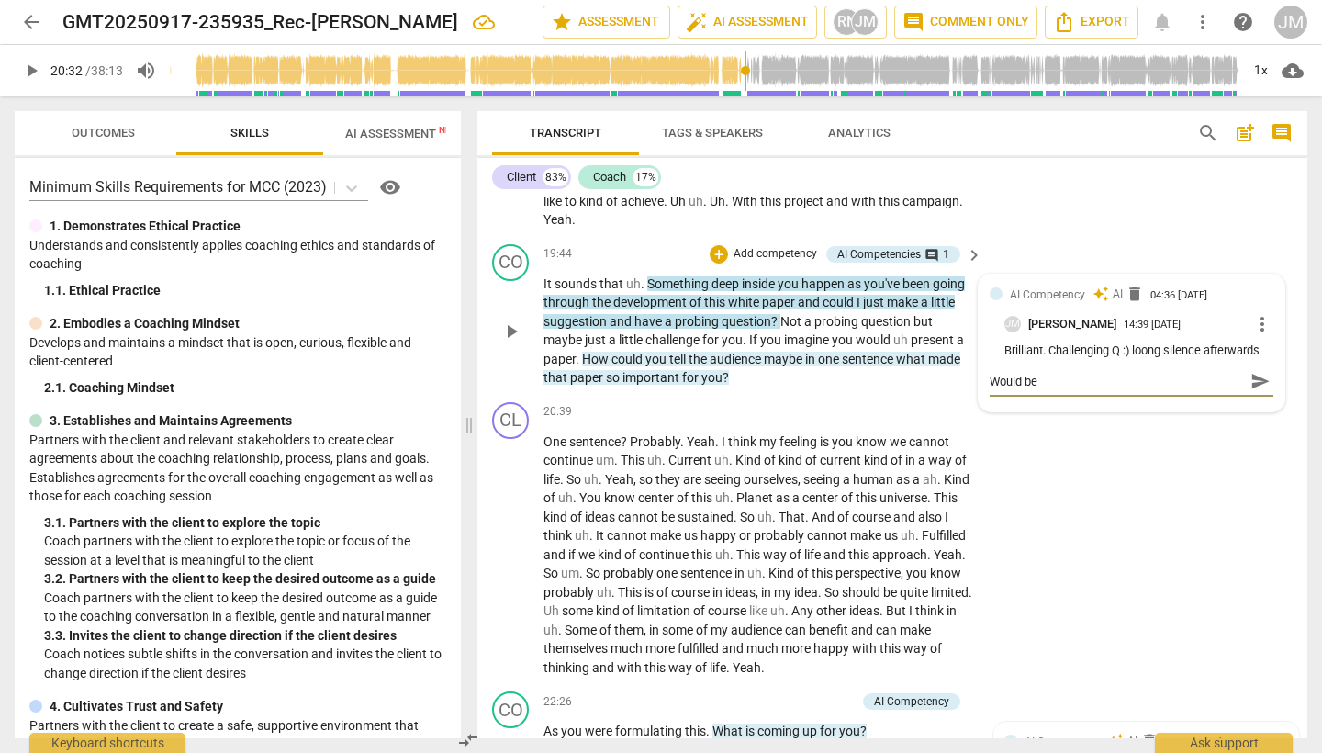
type textarea "Would be"
type textarea "Would be a"
type textarea "Would be as"
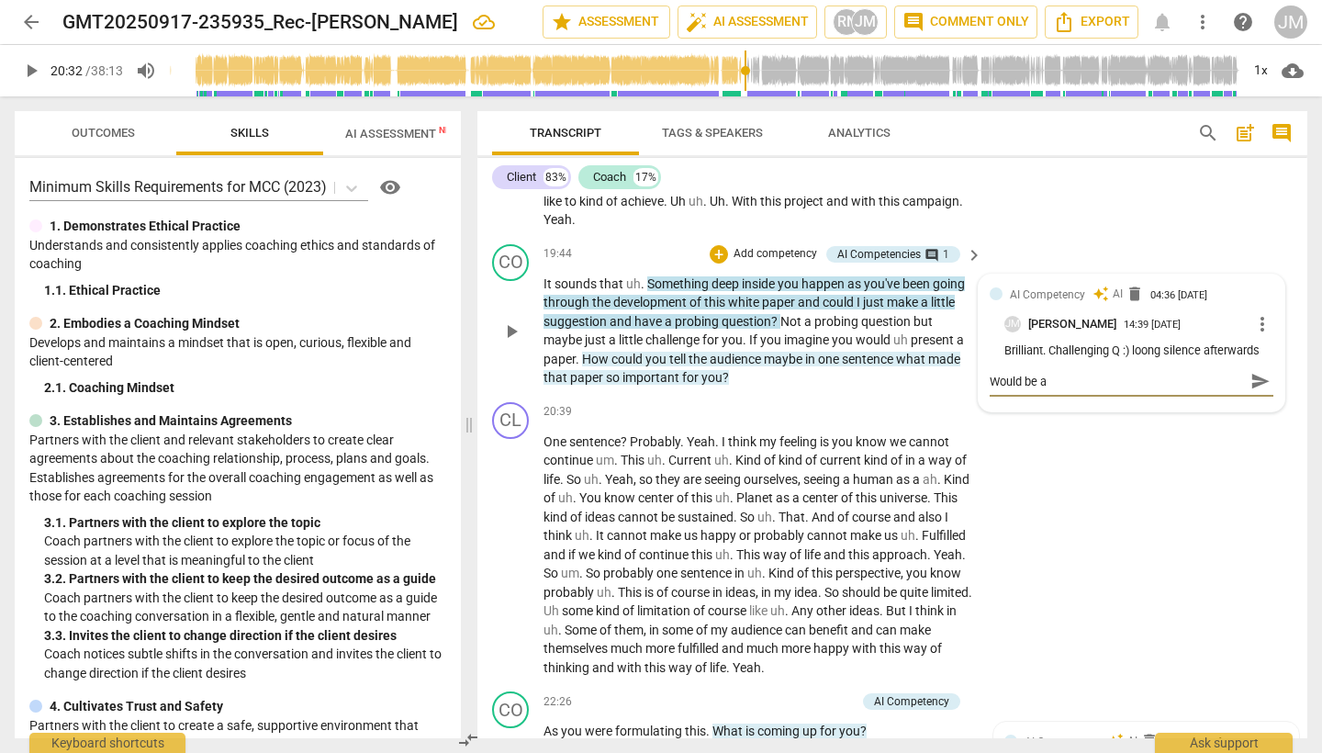
type textarea "Would be as"
type textarea "Would be as p"
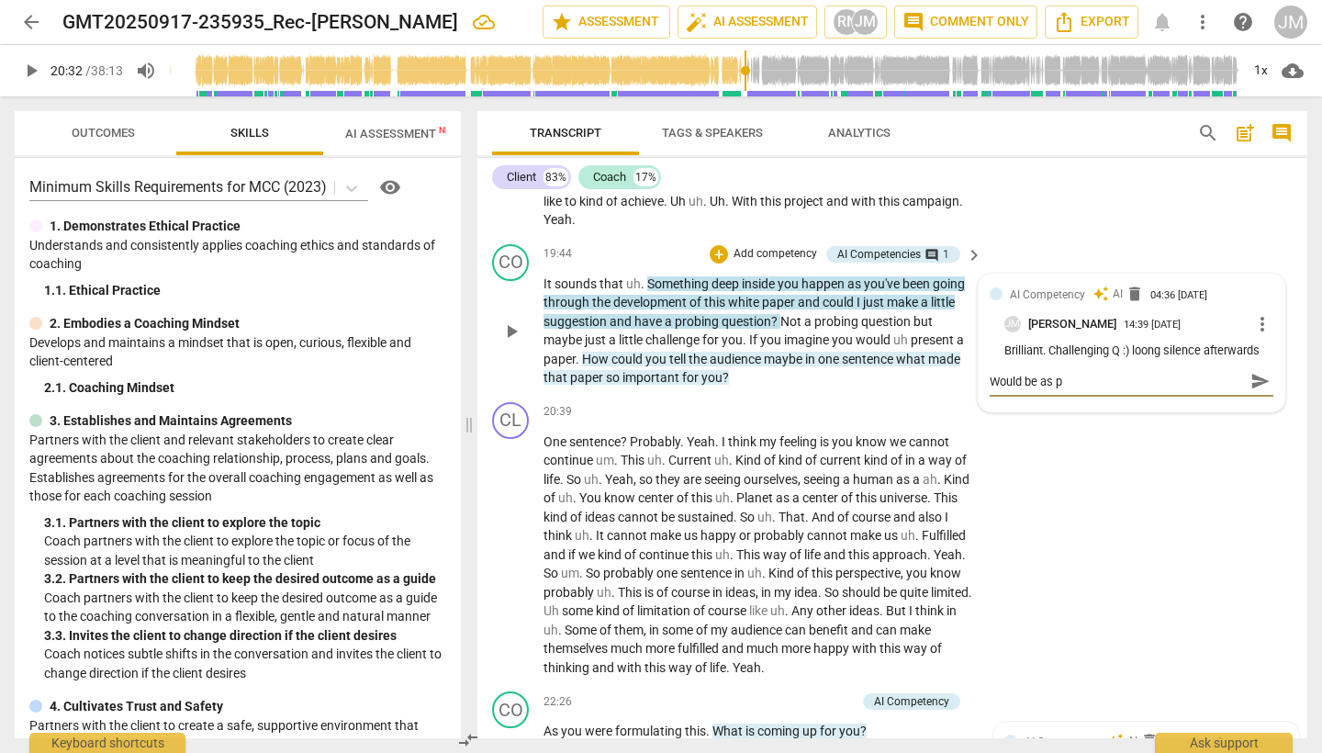
type textarea "Would be as po"
type textarea "Would be as pow"
type textarea "Would be as [PERSON_NAME]"
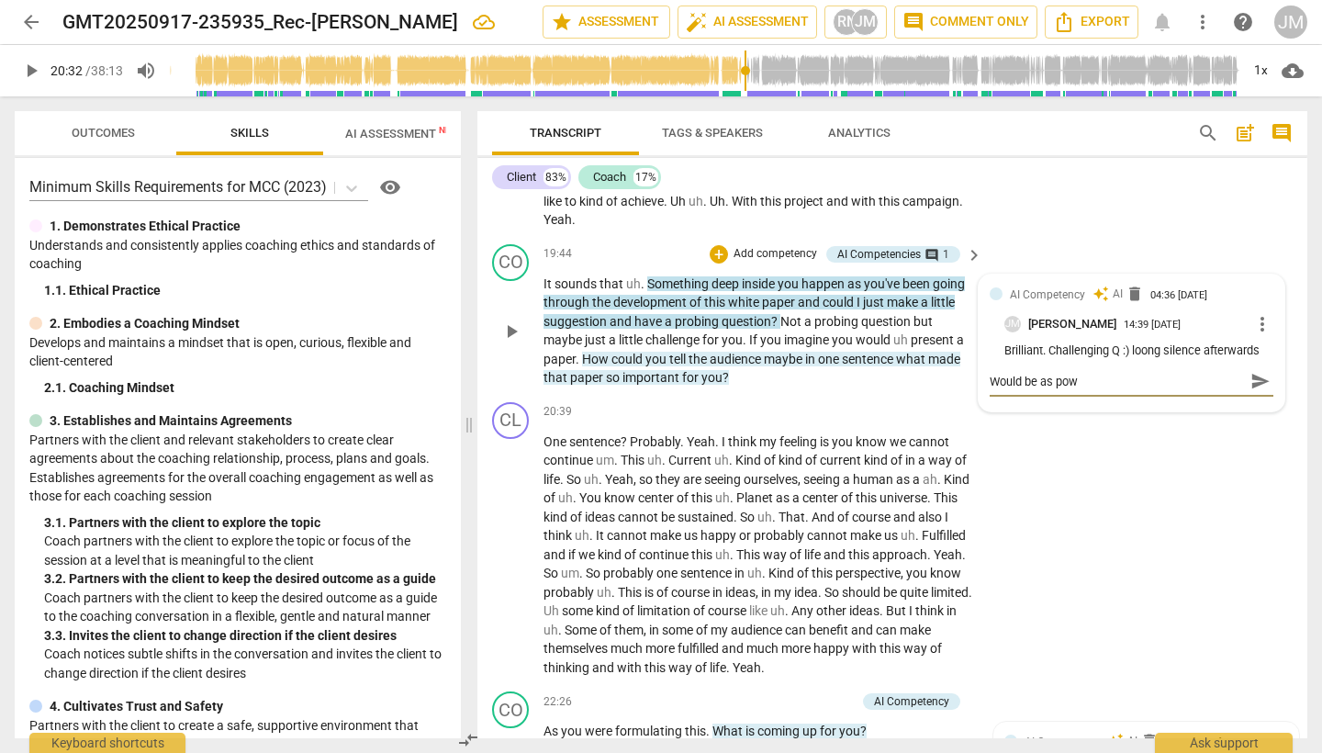
type textarea "Would be as [PERSON_NAME]"
type textarea "Would be as power"
type textarea "Would be as powerf"
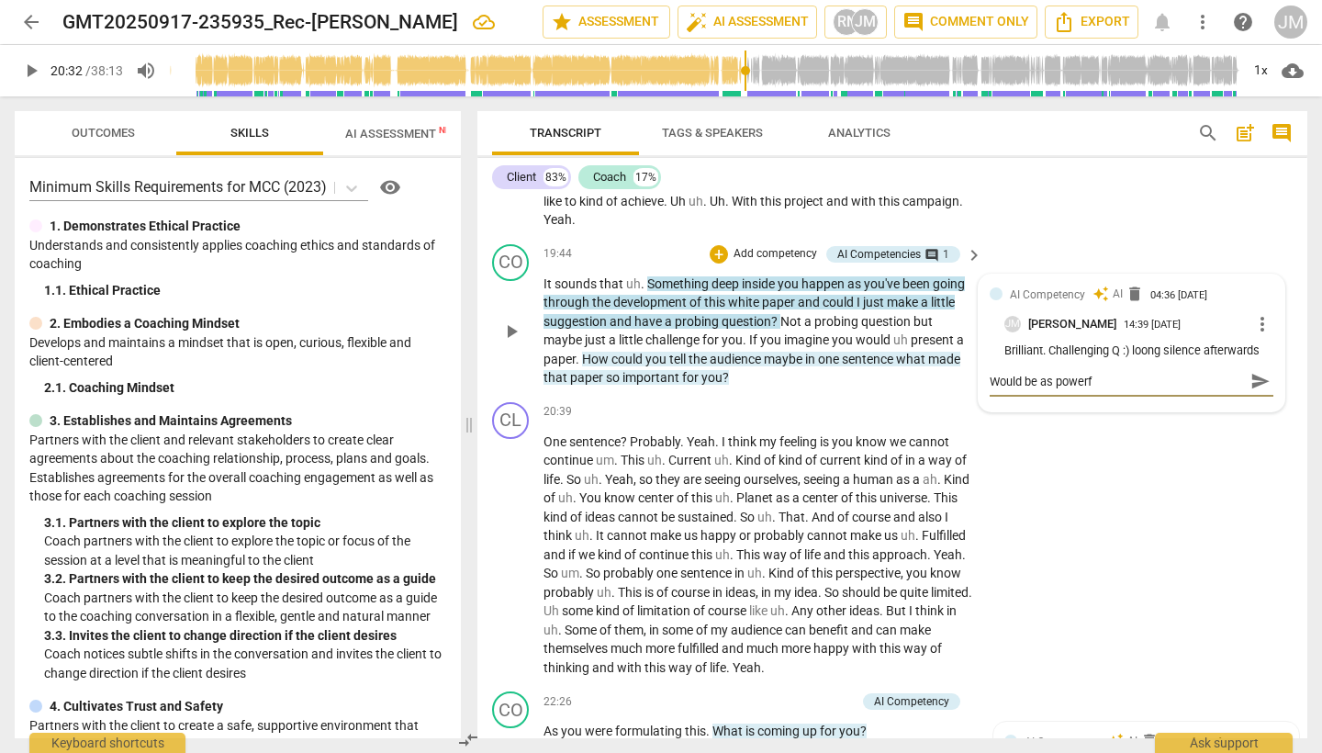
type textarea "Would be as powerfu"
type textarea "Would be as powerful"
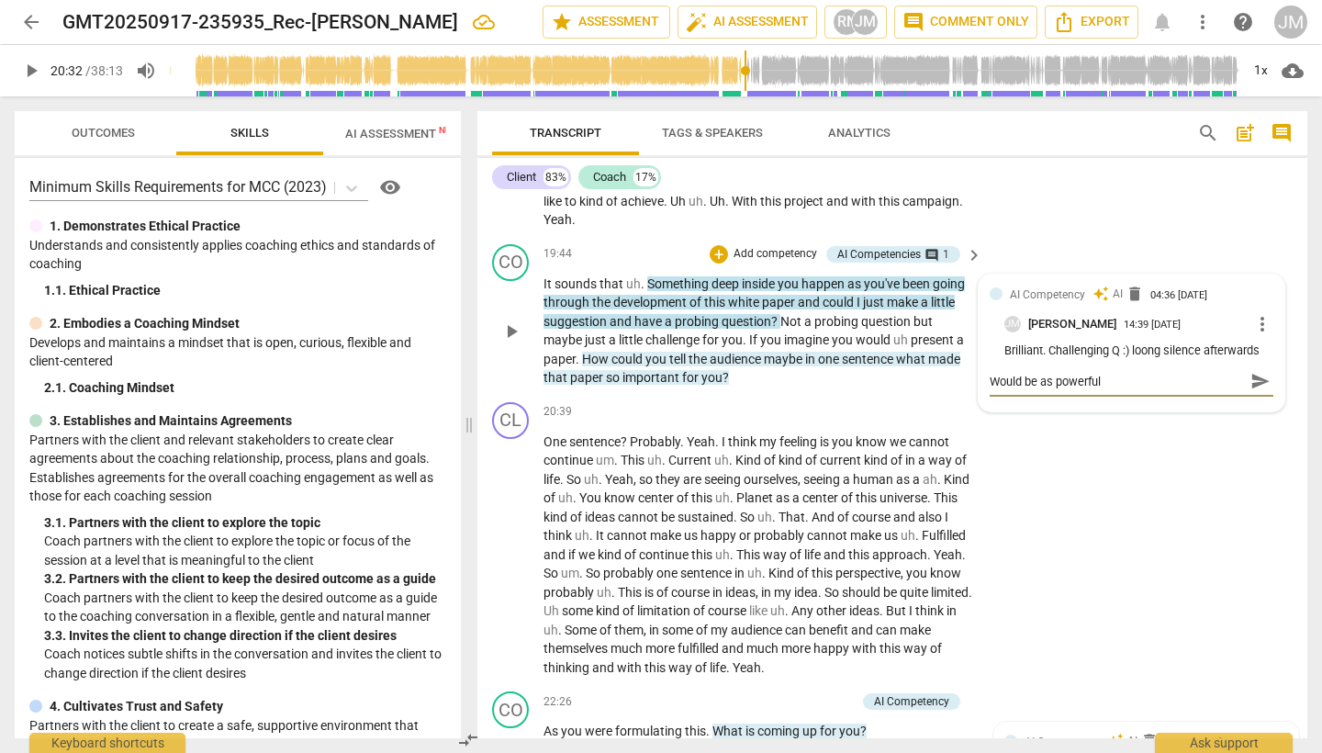
type textarea "Would be as powerful"
type textarea "Would be as powerful e"
type textarea "Would be as powerful ev"
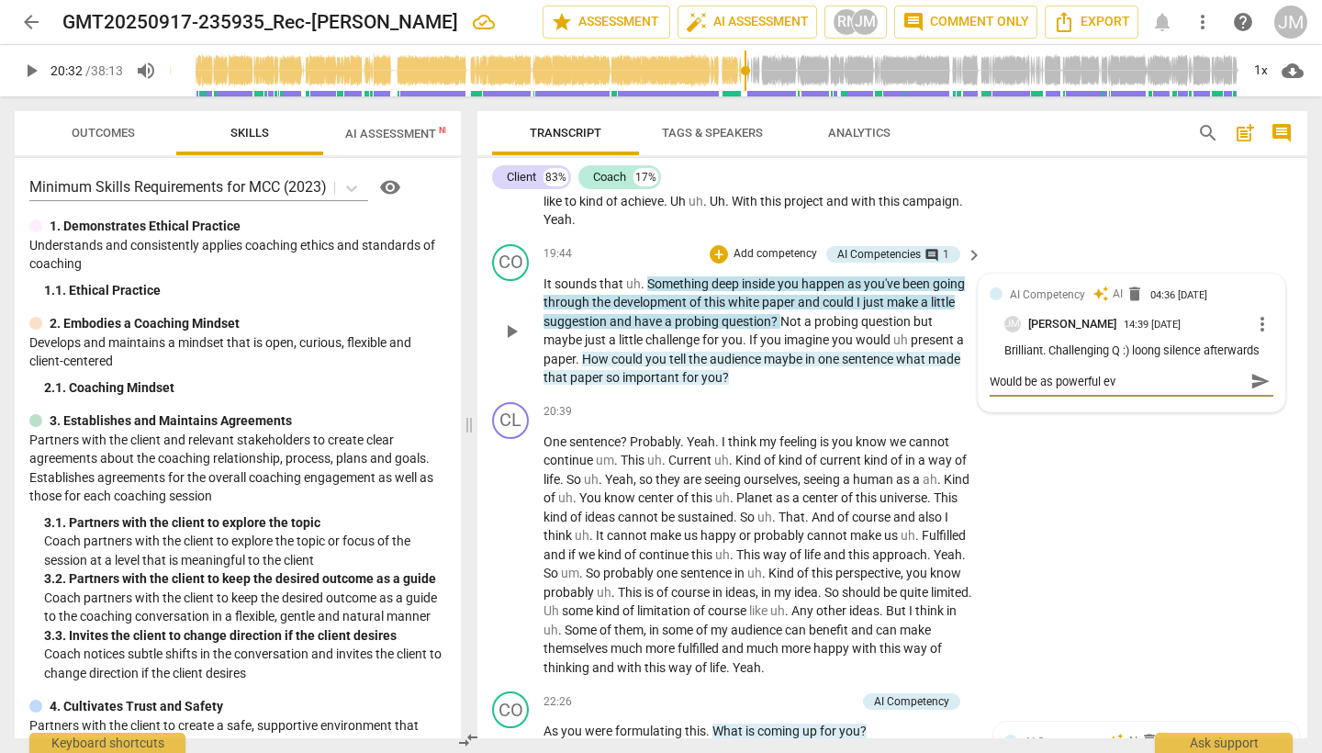
type textarea "Would be as powerful evn"
type textarea "Would be as powerful evne"
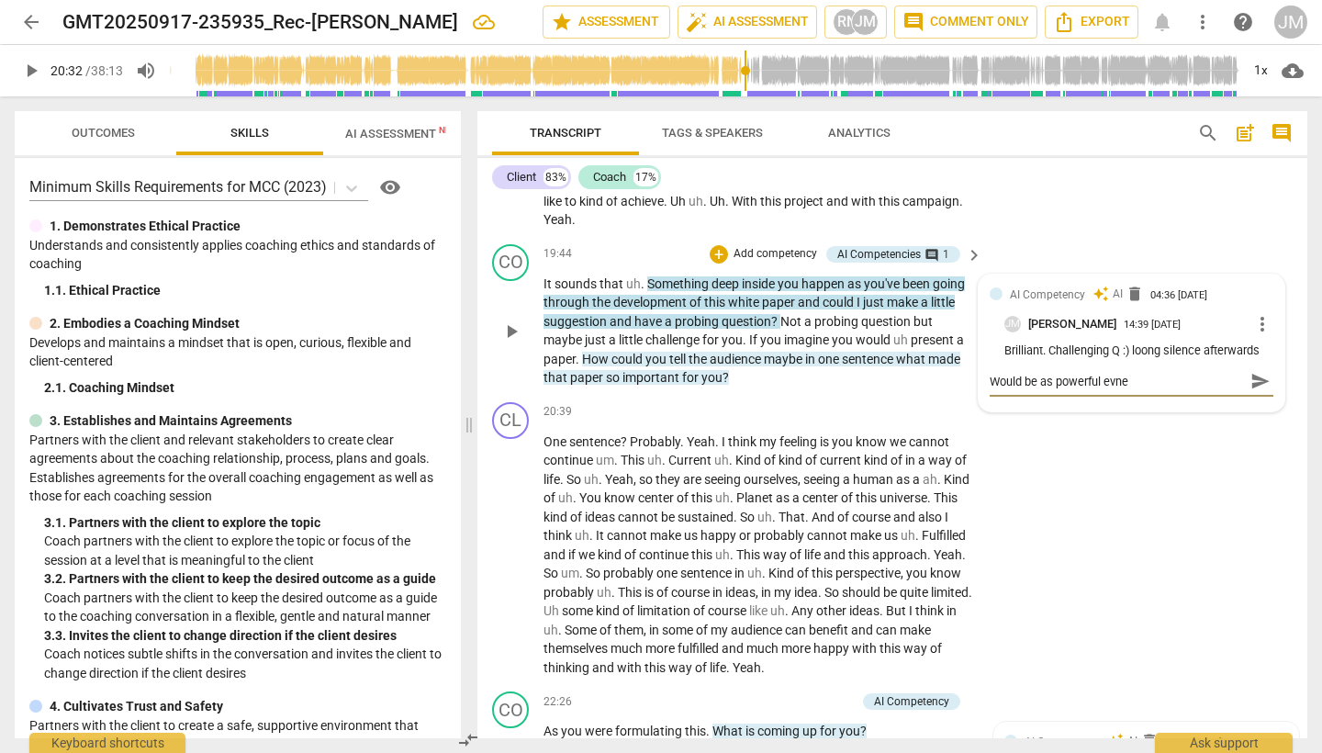
type textarea "Would be as powerful evne"
type textarea "Would be as powerful evn"
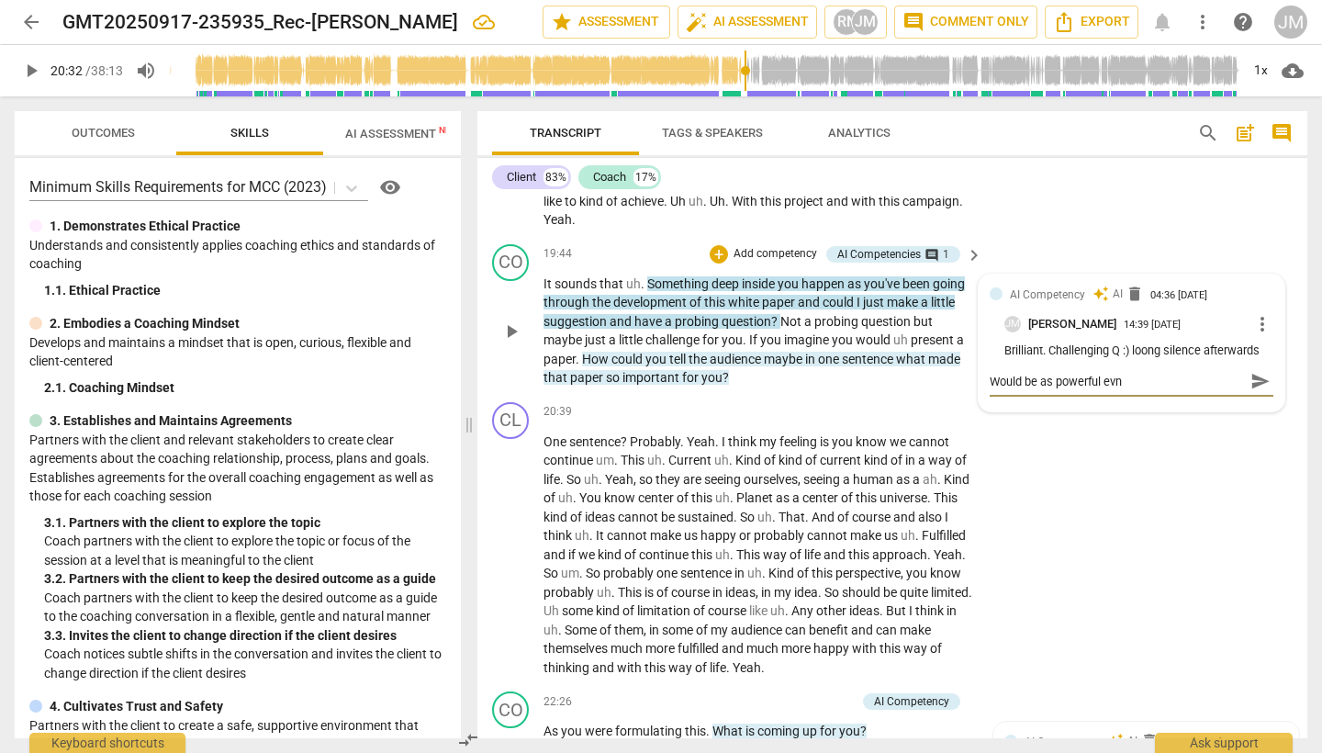
type textarea "Would be as powerful ev"
type textarea "Would be as powerful eve"
type textarea "Would be as powerful even"
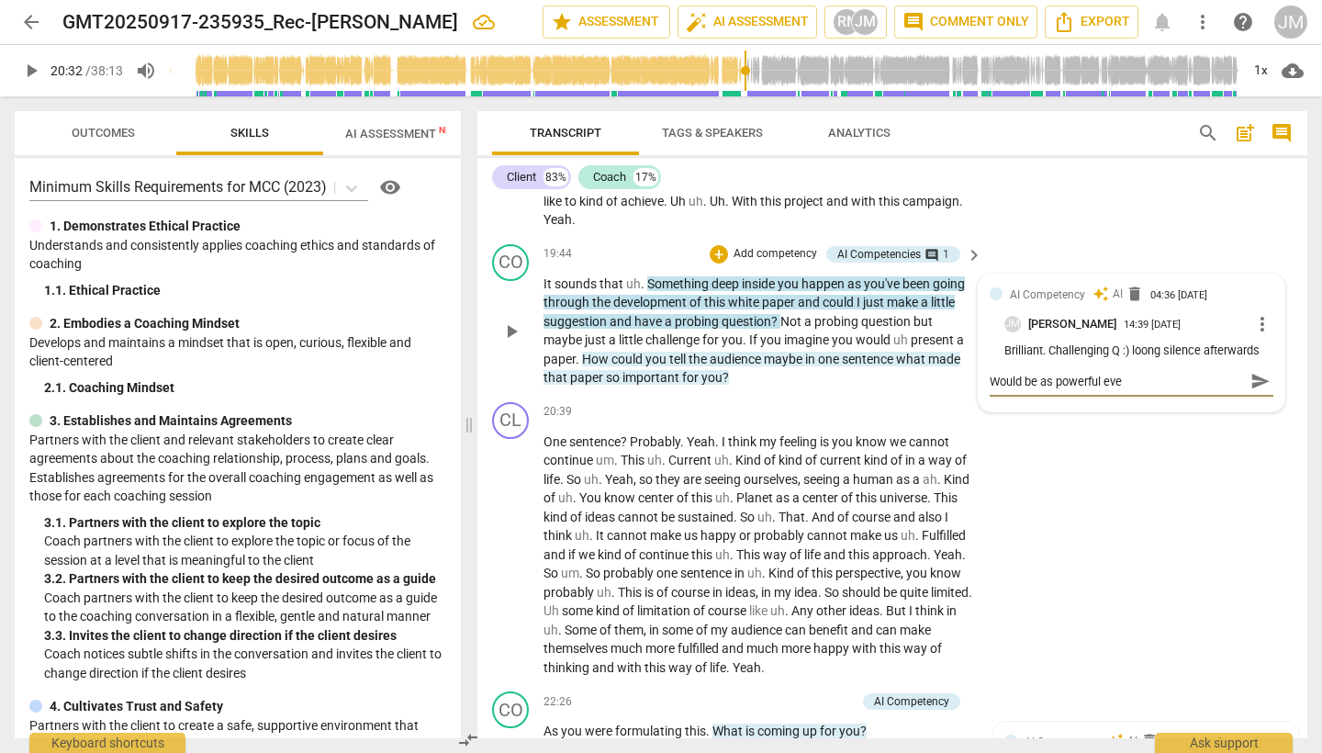
type textarea "Would be as powerful even"
type textarea "Would be as powerful even w"
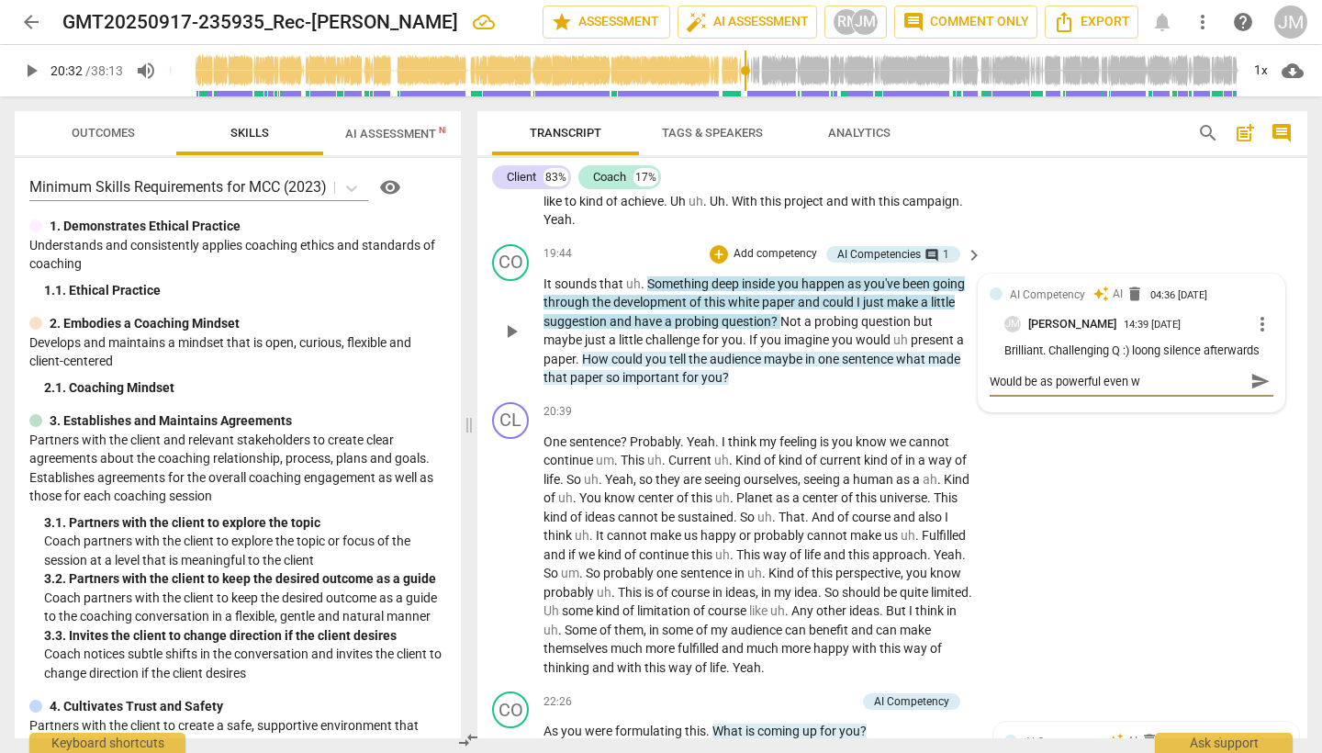
type textarea "Would be as powerful even wi"
type textarea "Would be as powerful even wit"
type textarea "Would be as powerful even with"
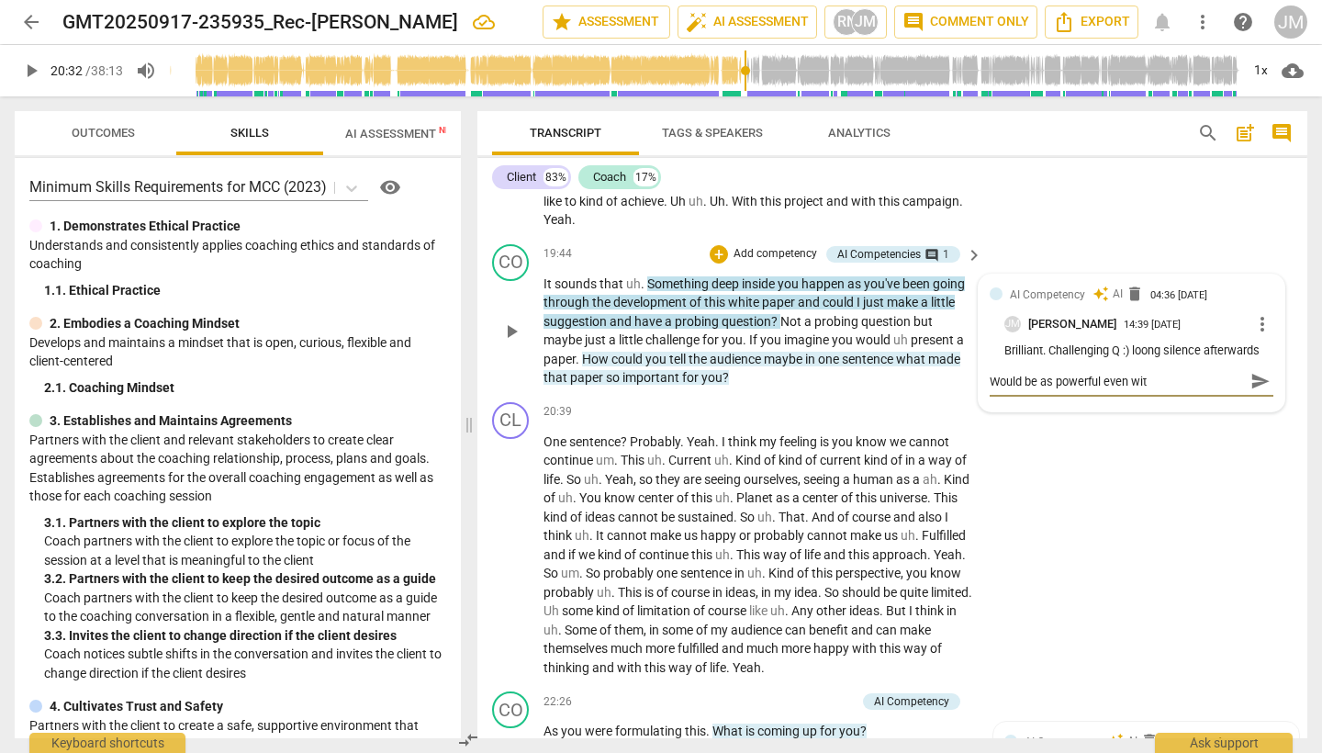
type textarea "Would be as powerful even with"
type textarea "Would be as powerful even witho"
type textarea "Would be as powerful even withou"
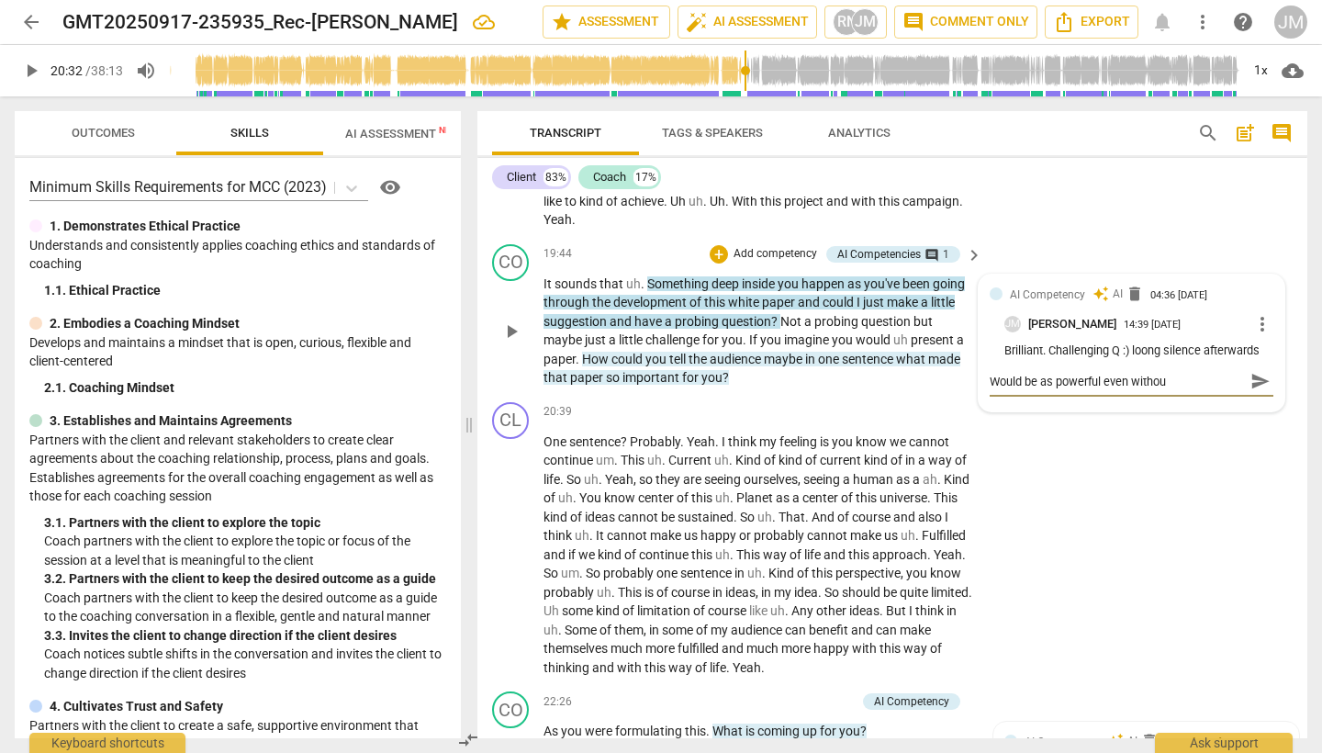
type textarea "Would be as powerful even without"
type textarea "Would be as powerful even without y"
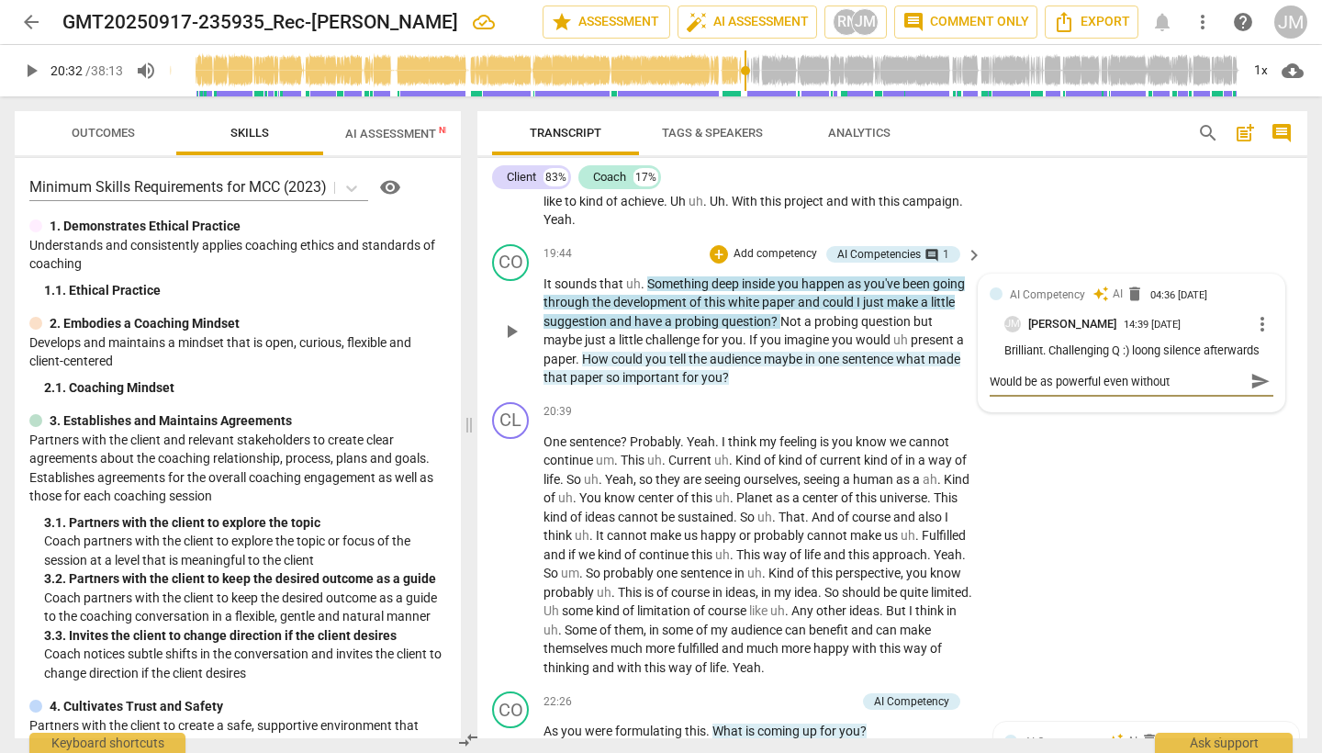
type textarea "Would be as powerful even without y"
type textarea "Would be as powerful even without yo"
type textarea "Would be as powerful even without you"
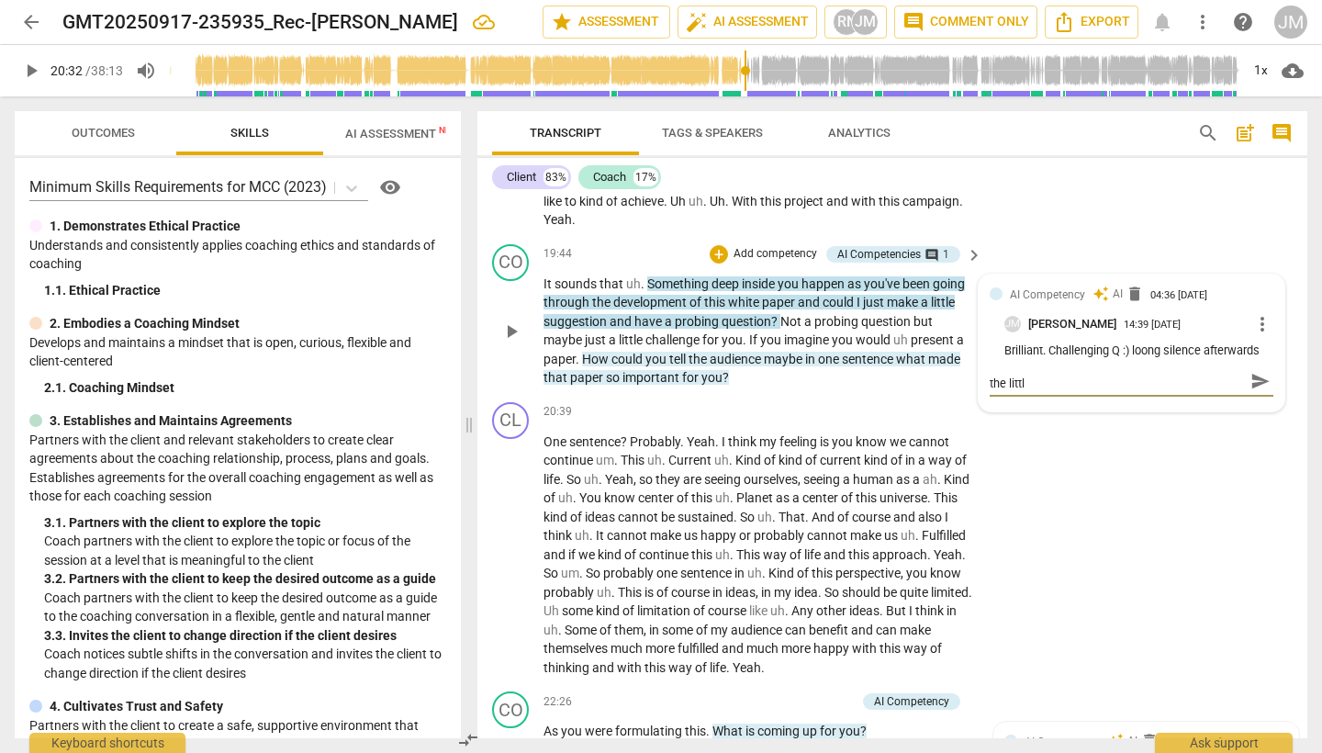
scroll to position [0, 0]
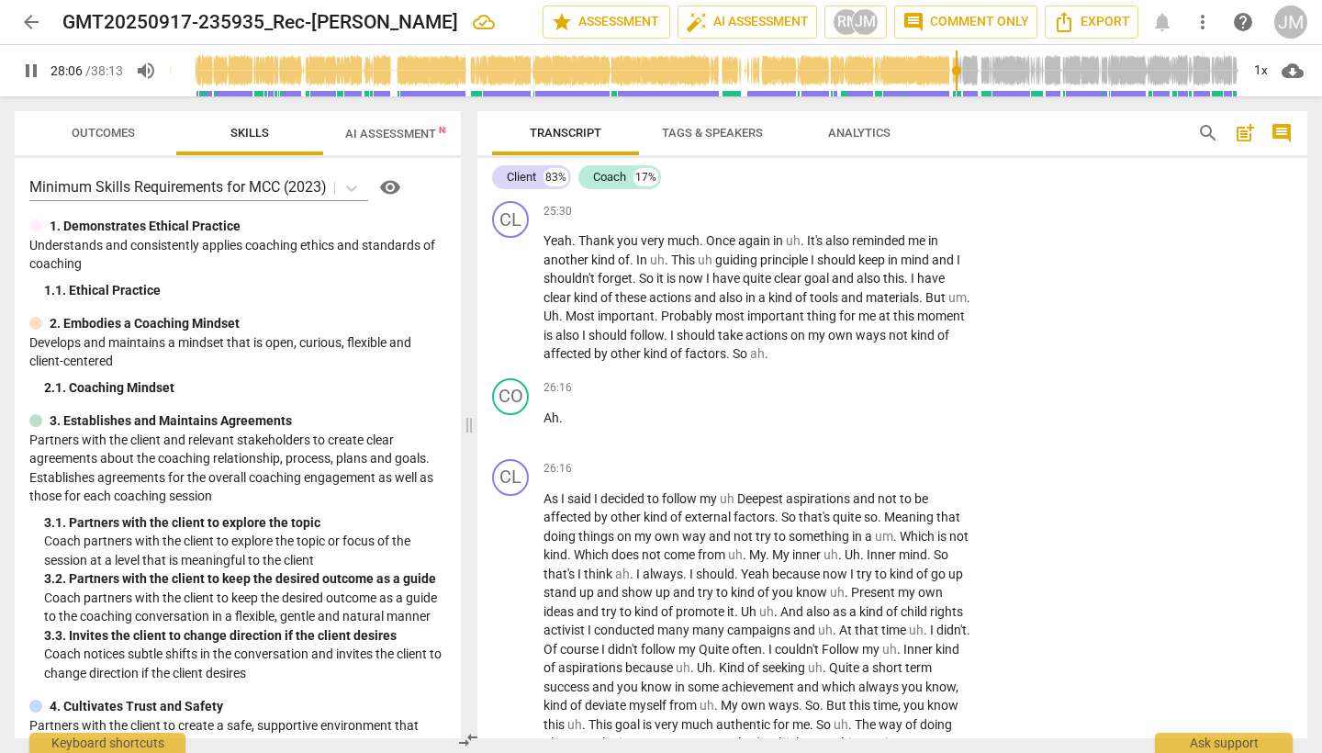
scroll to position [6786, 0]
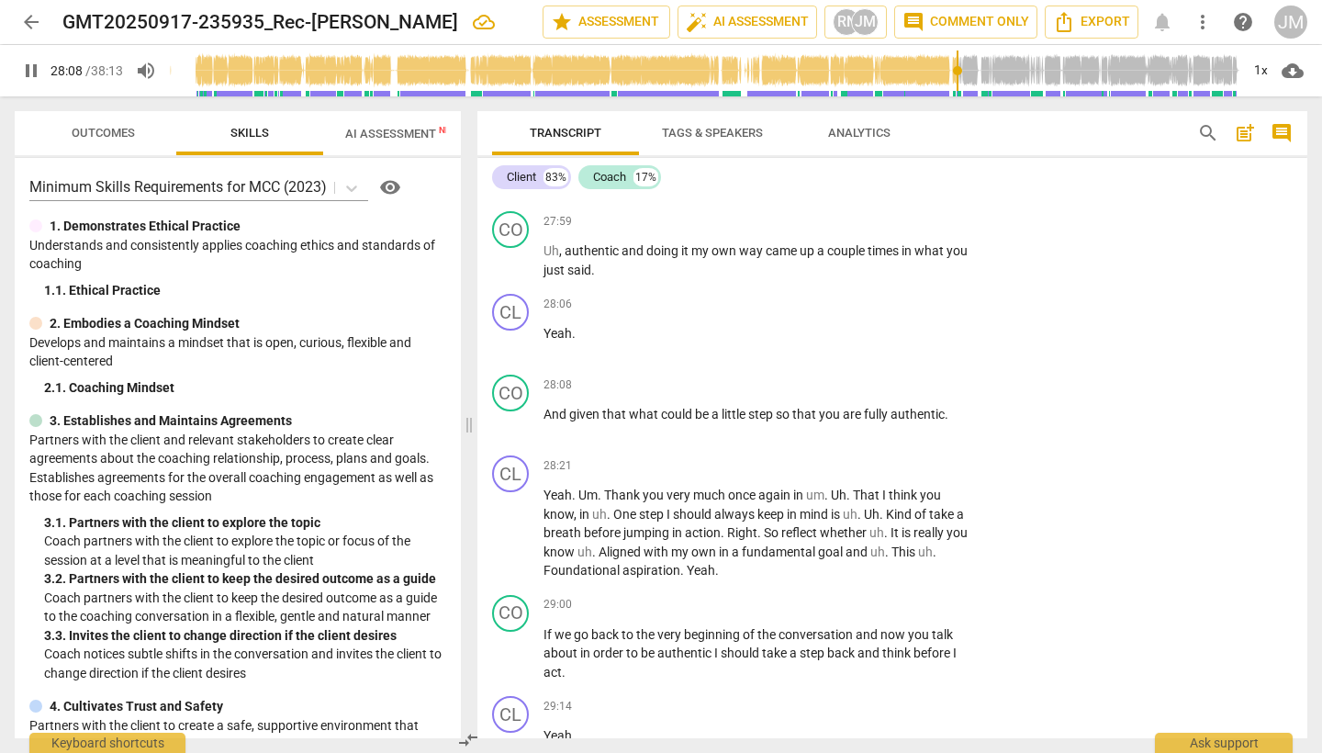
click at [33, 68] on span "pause" at bounding box center [31, 71] width 22 height 22
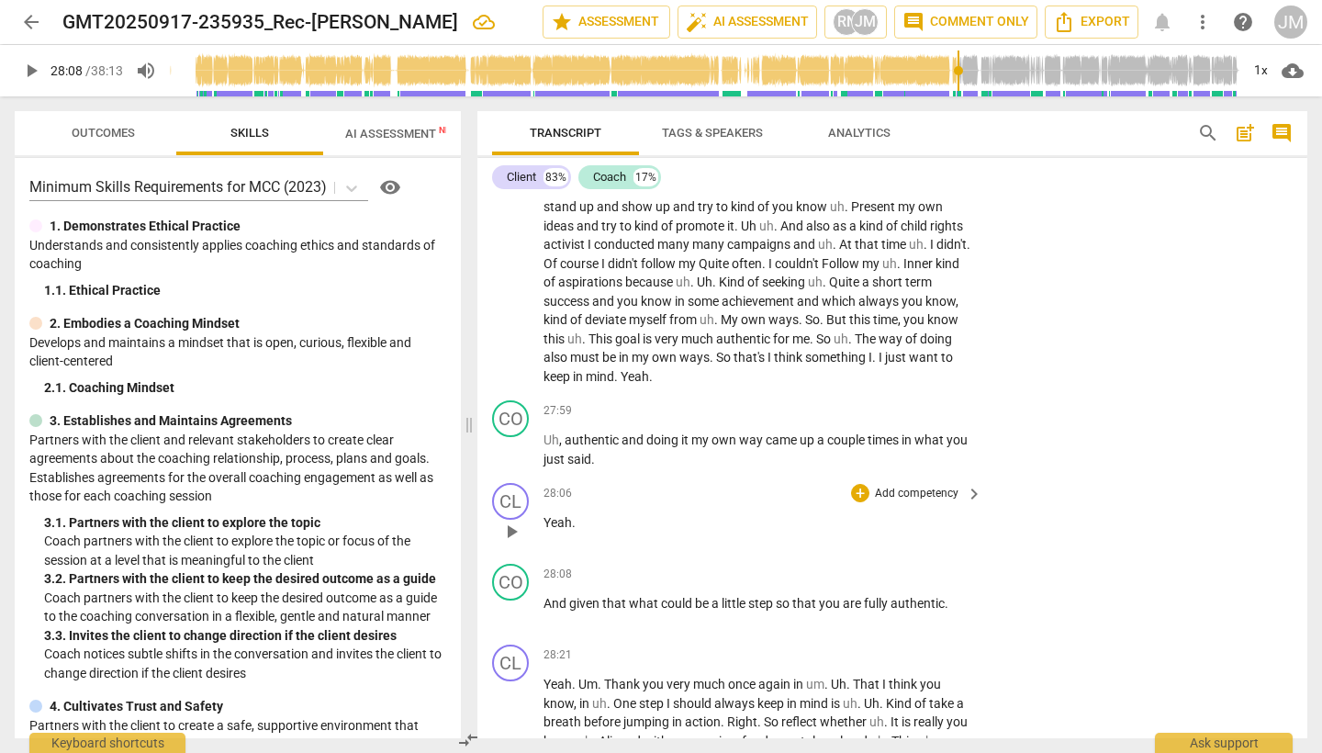
scroll to position [6601, 0]
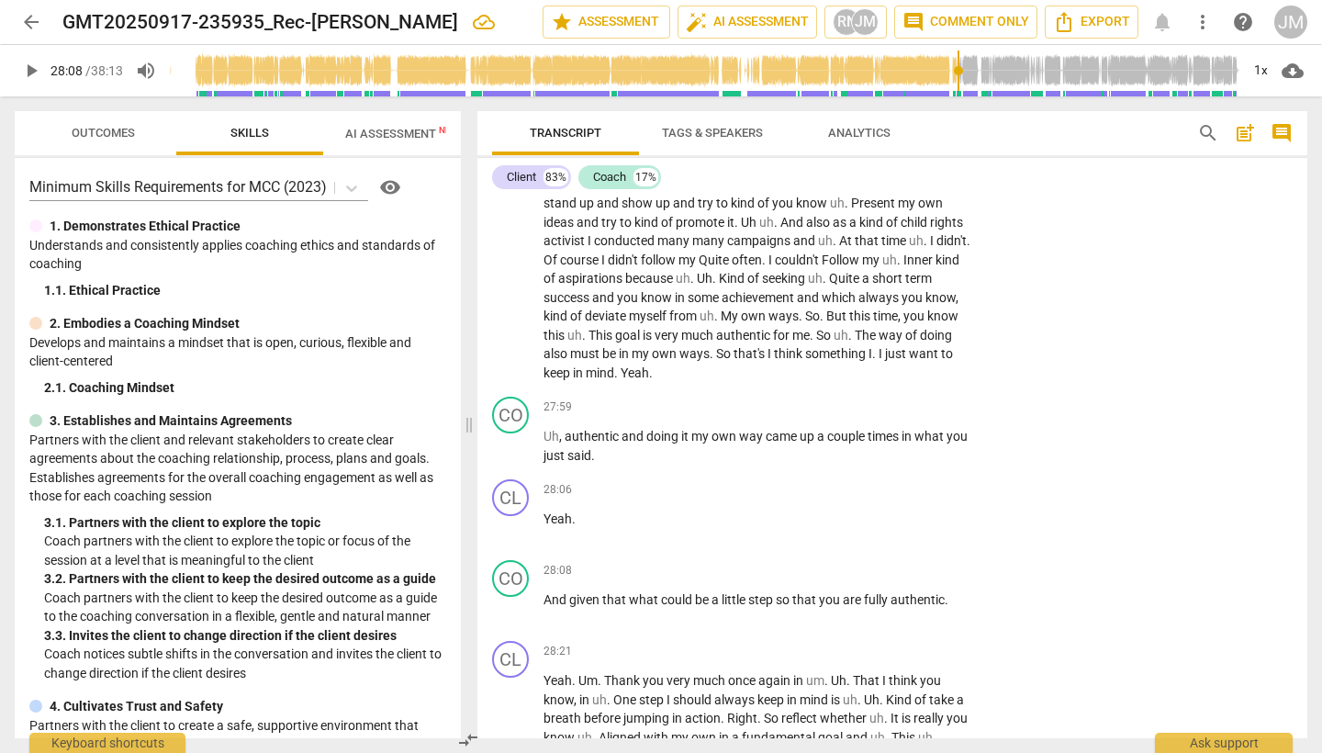
click at [29, 73] on span "play_arrow" at bounding box center [31, 71] width 22 height 22
click at [375, 140] on span "AI Assessment New" at bounding box center [402, 134] width 114 height 14
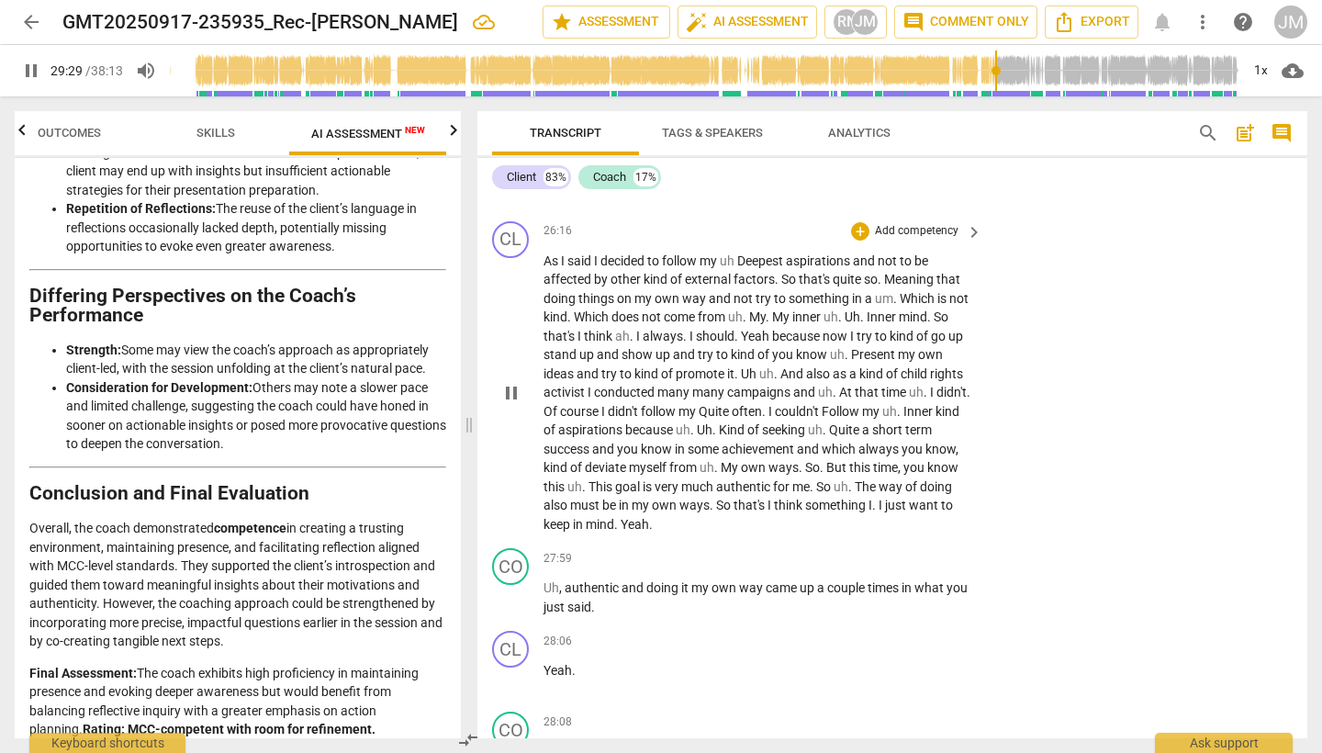
scroll to position [6440, 0]
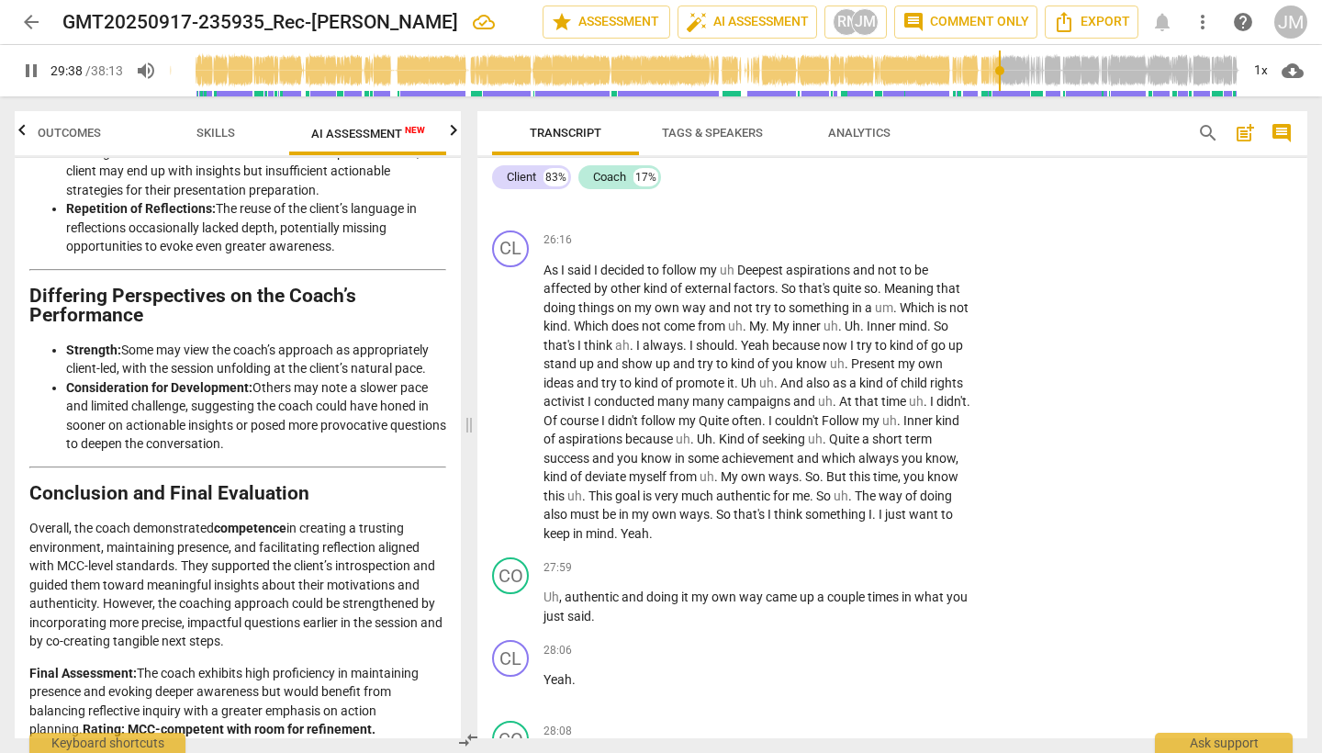
click at [28, 71] on span "pause" at bounding box center [31, 71] width 22 height 22
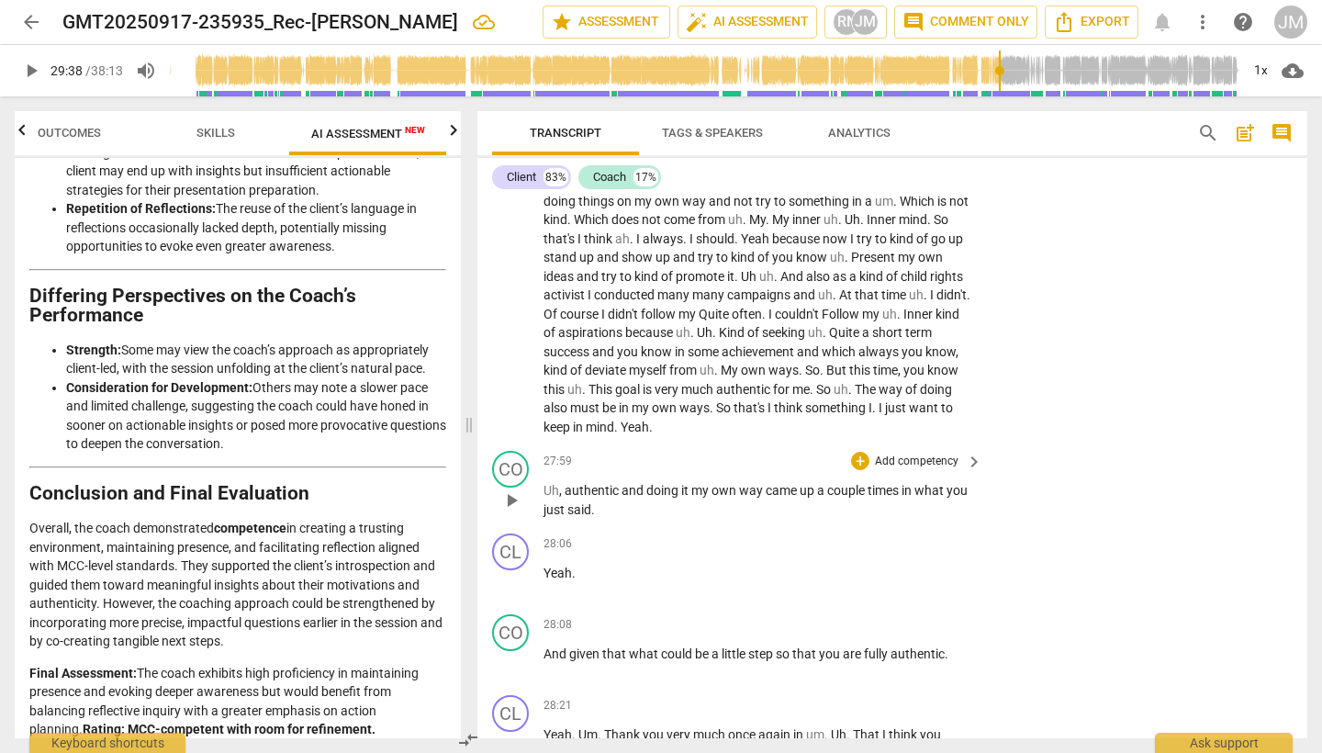
scroll to position [6548, 0]
click at [964, 450] on span "keyboard_arrow_right" at bounding box center [974, 461] width 22 height 22
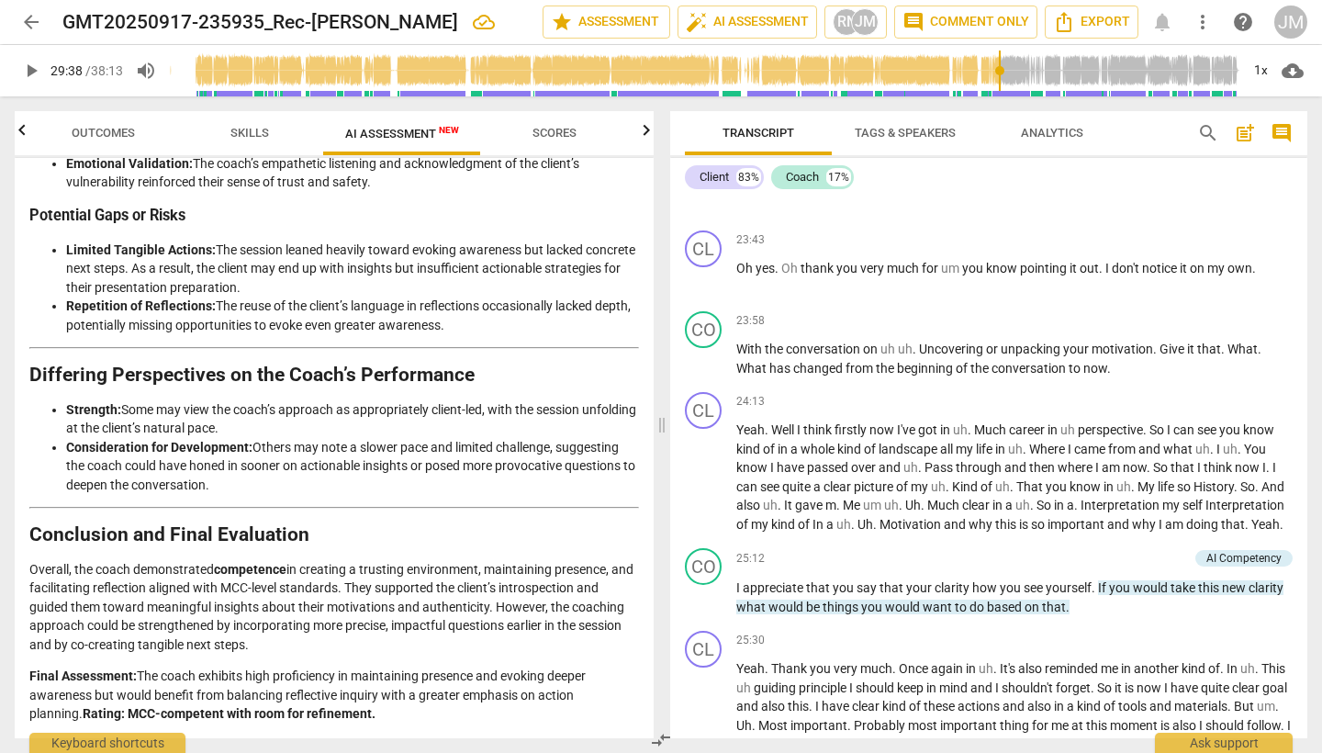
scroll to position [4951, 0]
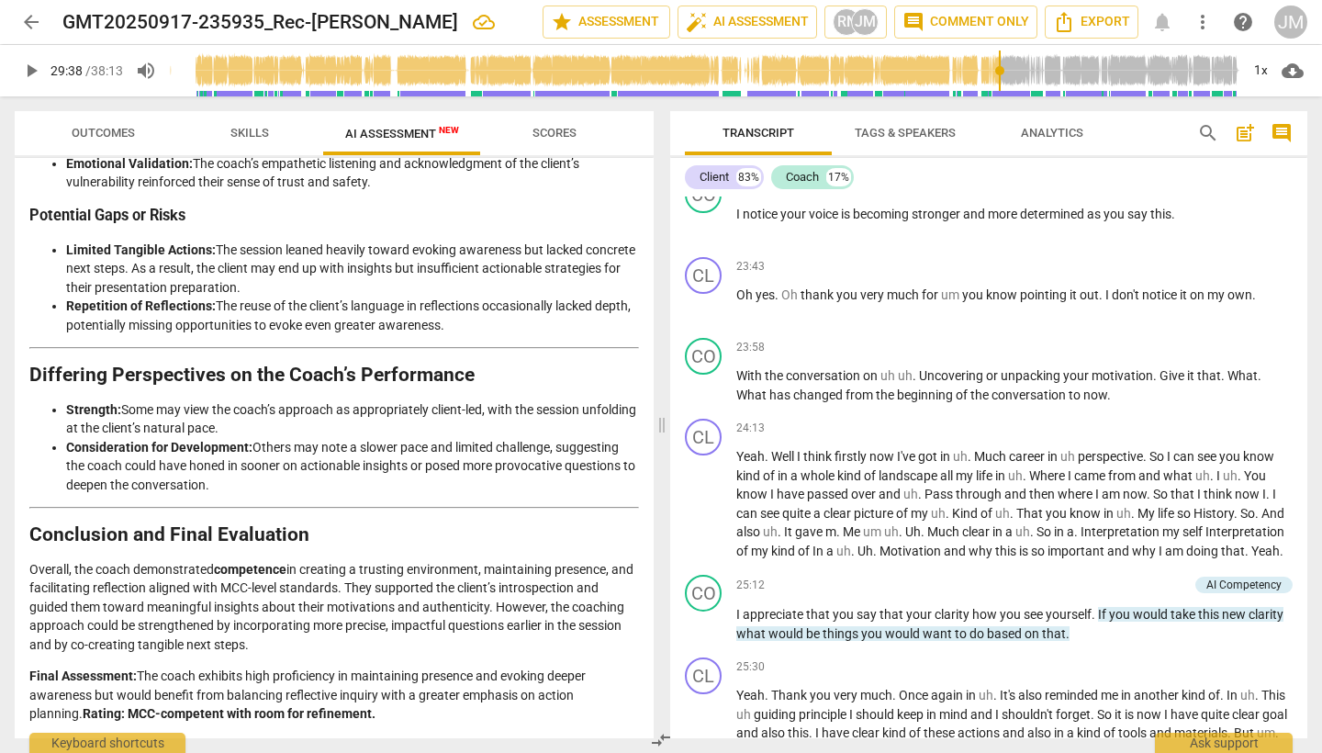
click at [26, 65] on span "play_arrow" at bounding box center [31, 71] width 22 height 22
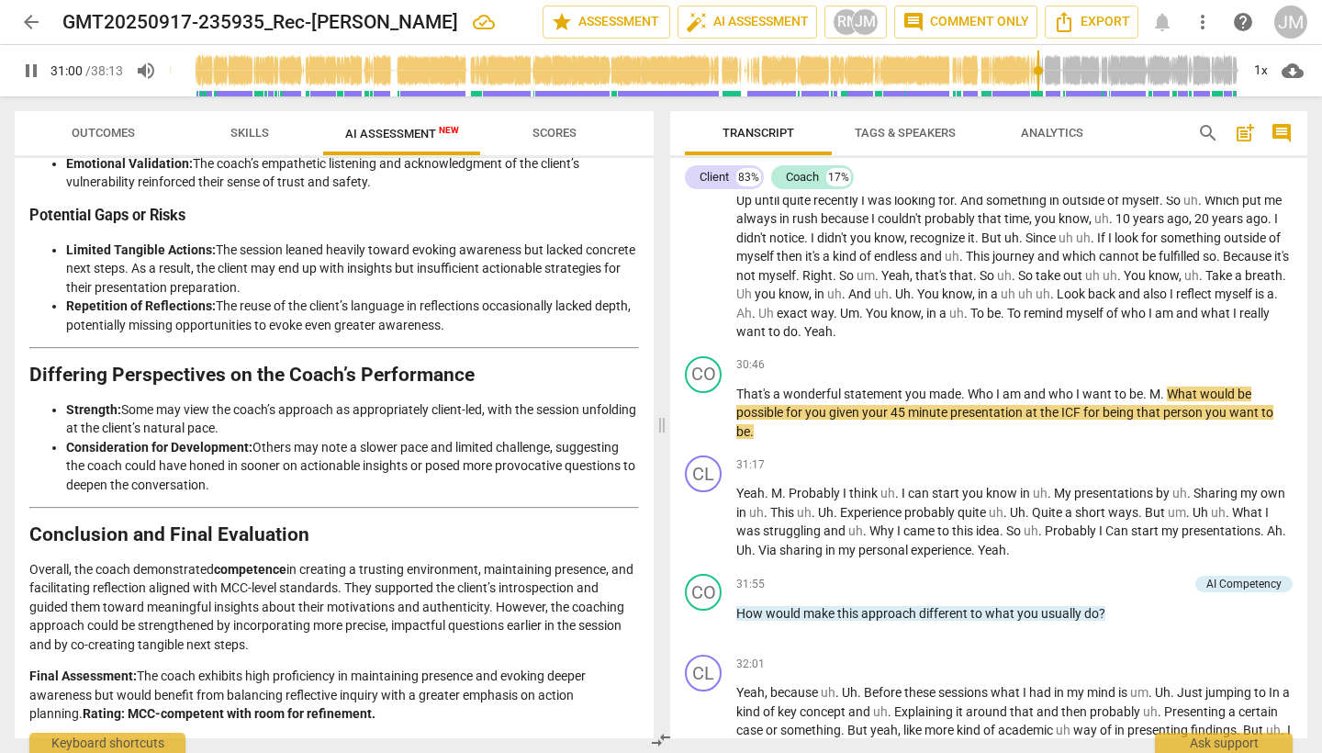
click at [32, 66] on span "pause" at bounding box center [31, 71] width 22 height 22
